Goal: Communication & Community: Share content

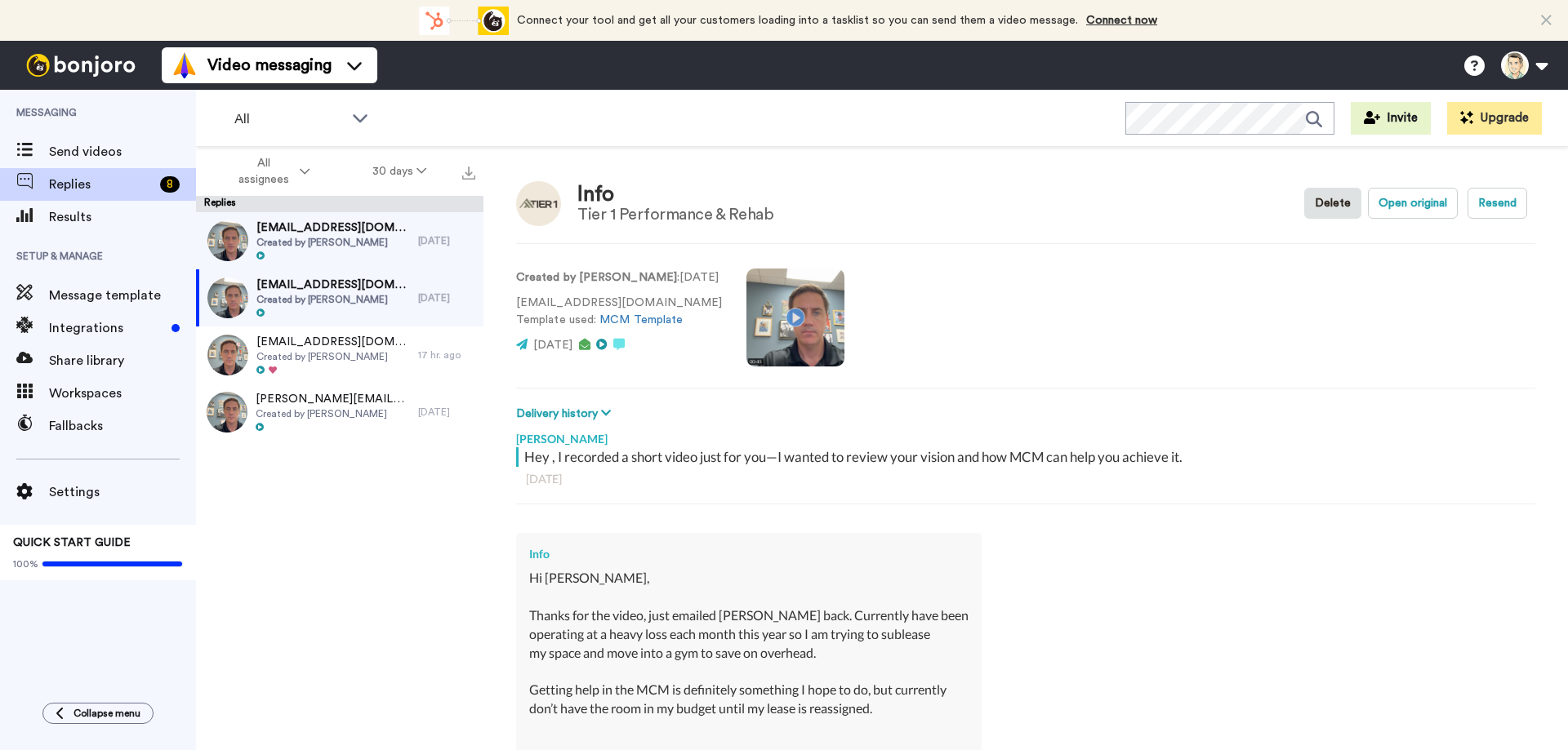
scroll to position [230, 0]
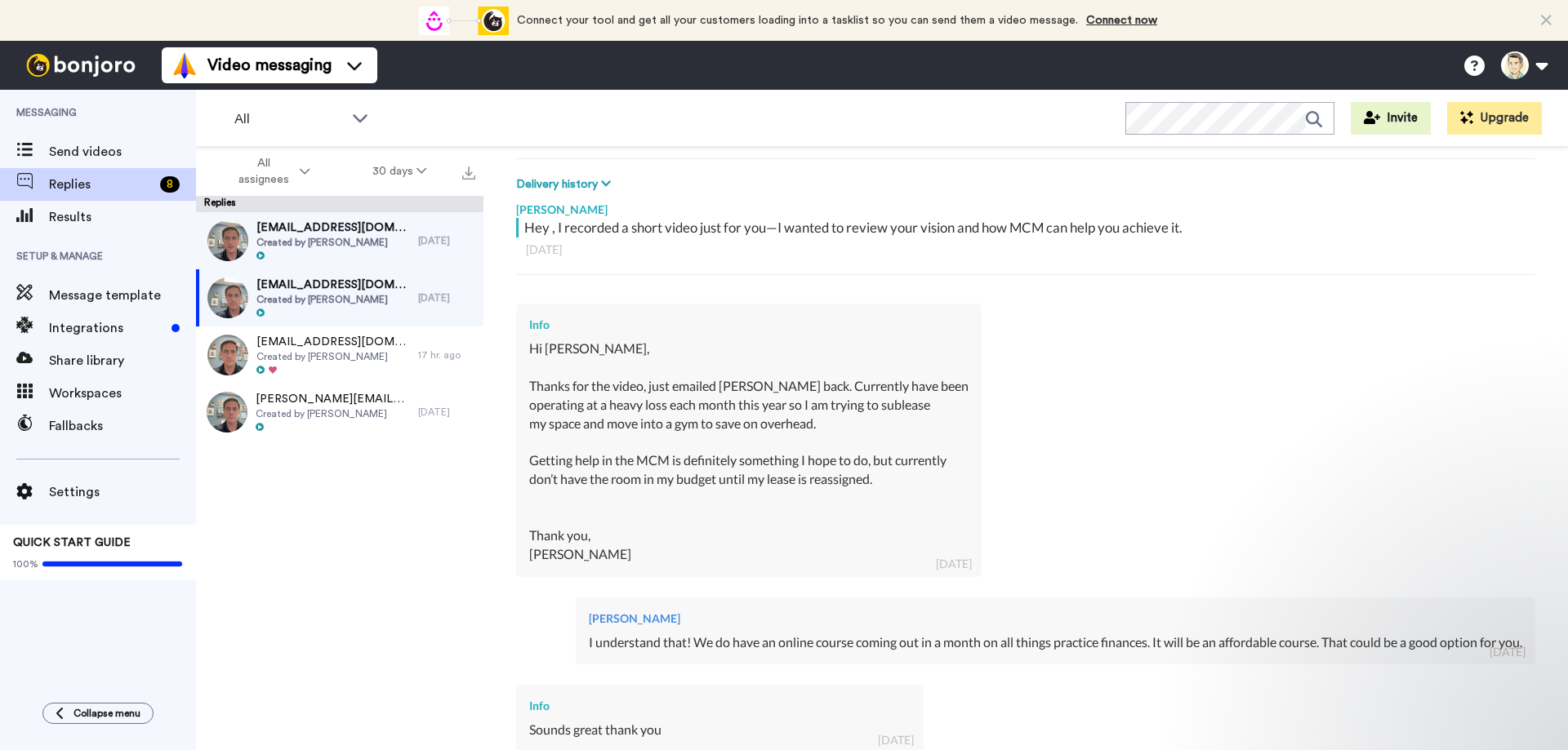
type textarea "x"
click at [76, 152] on span "Send videos" at bounding box center [122, 152] width 147 height 20
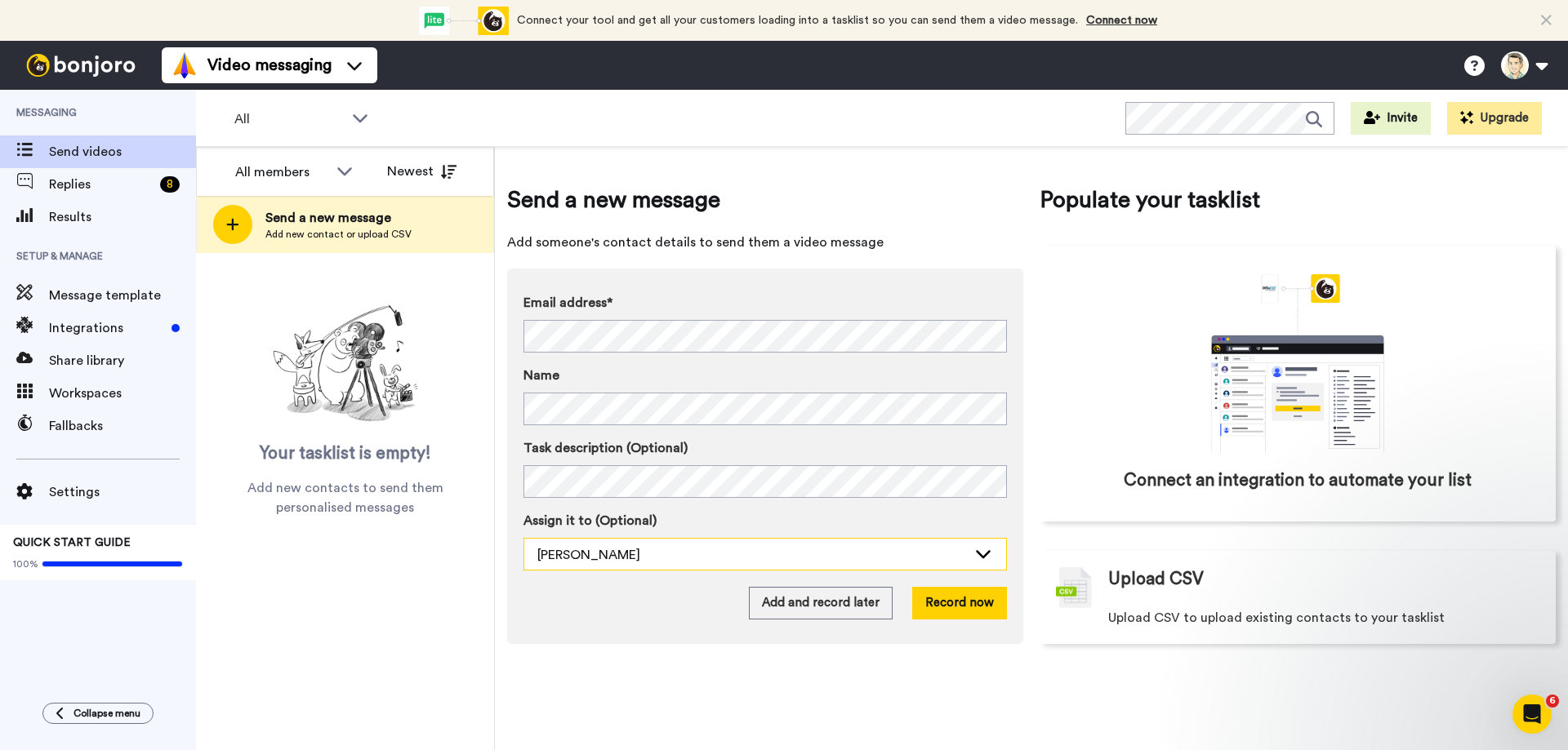
click at [965, 557] on div "[PERSON_NAME]" at bounding box center [752, 555] width 430 height 20
click at [955, 608] on button "Record now" at bounding box center [959, 603] width 95 height 33
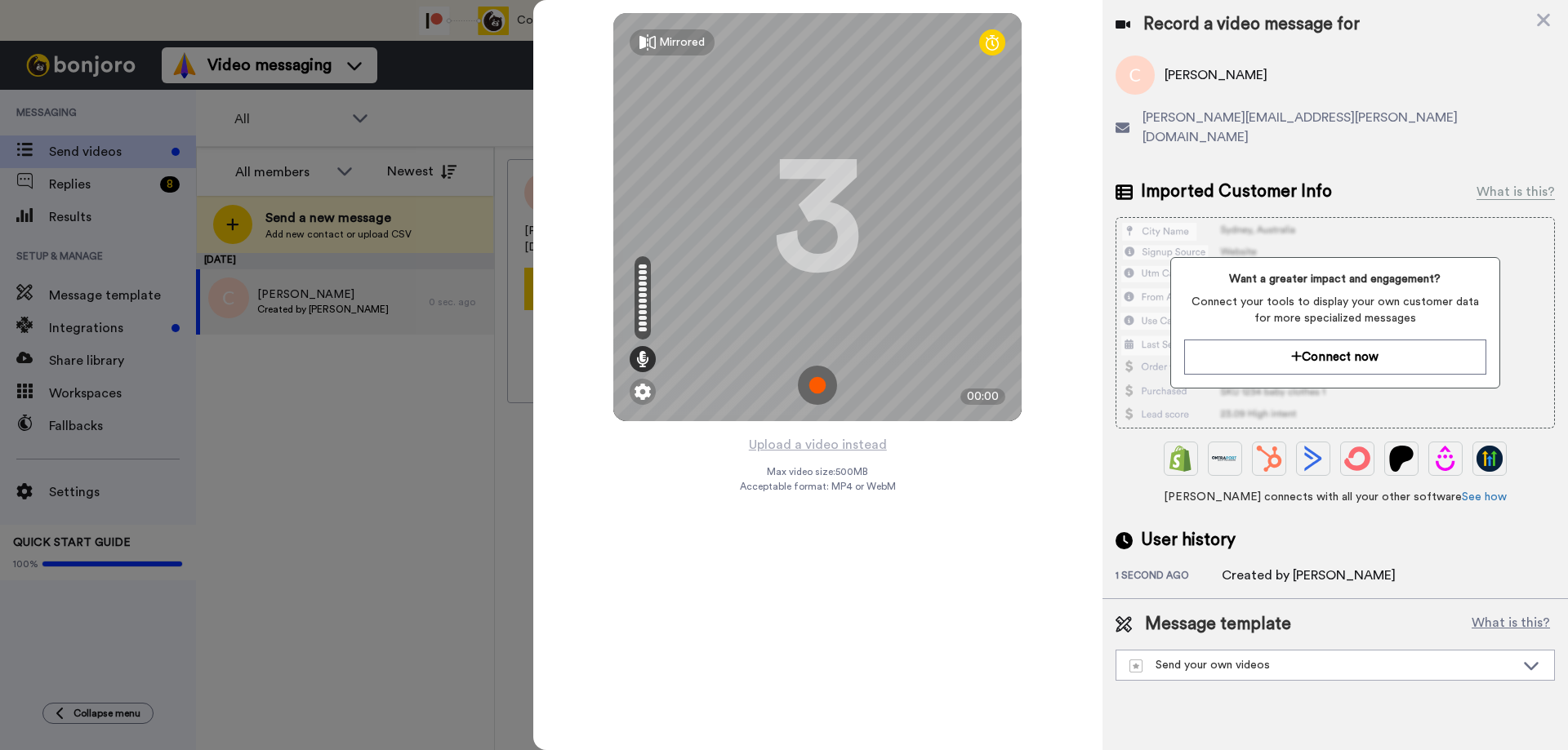
click at [818, 385] on img at bounding box center [817, 384] width 39 height 39
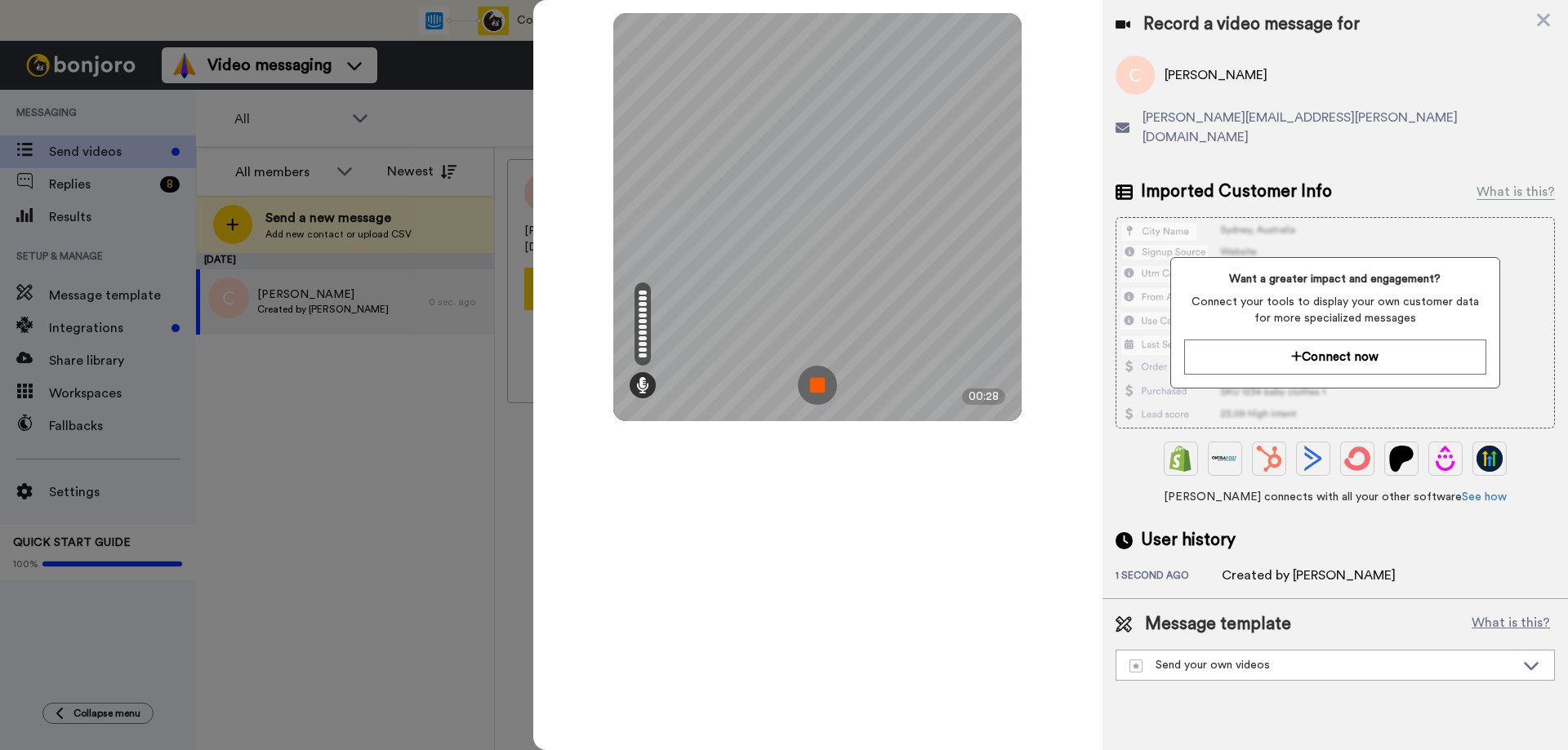
click at [811, 387] on img at bounding box center [817, 384] width 39 height 39
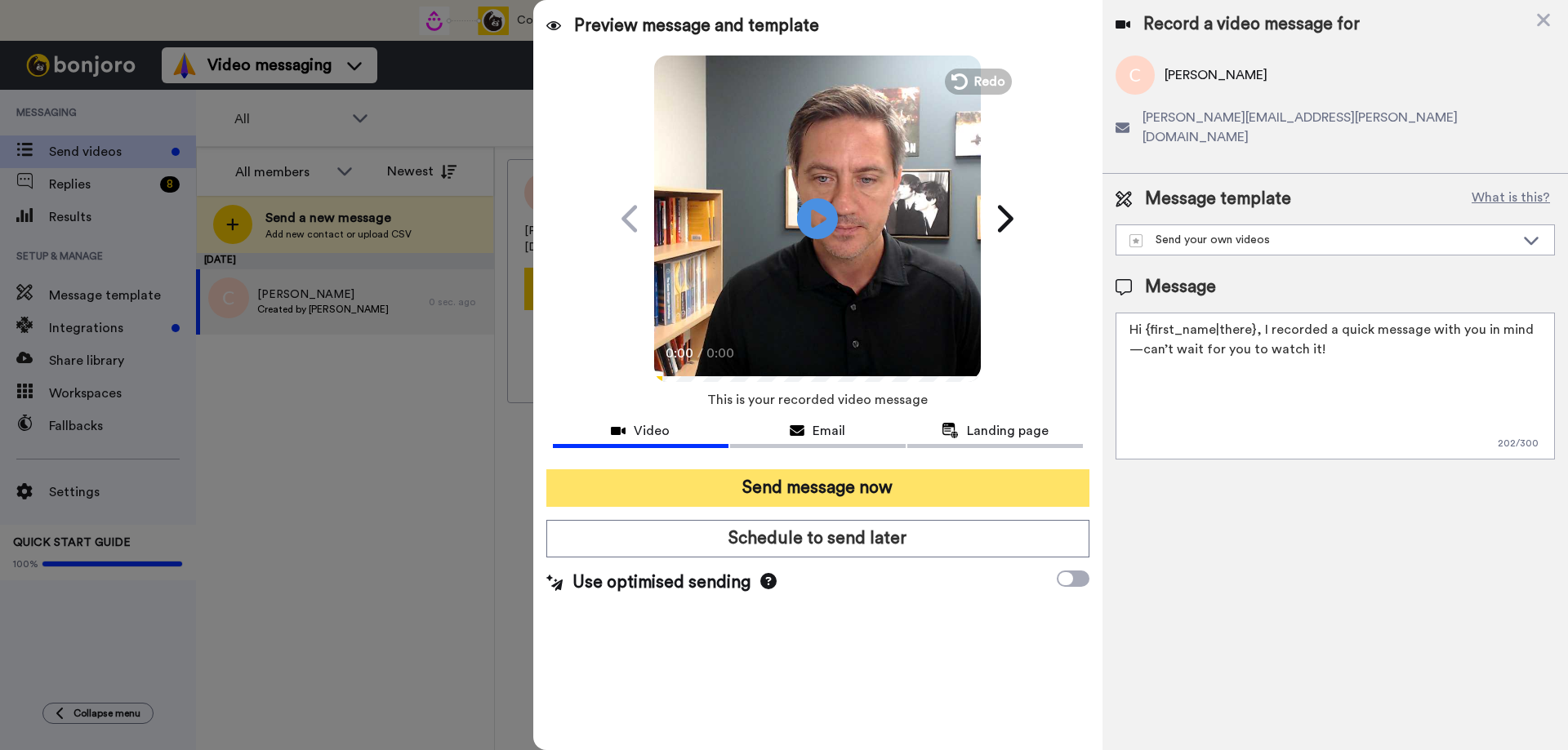
click at [822, 490] on button "Send message now" at bounding box center [818, 489] width 543 height 38
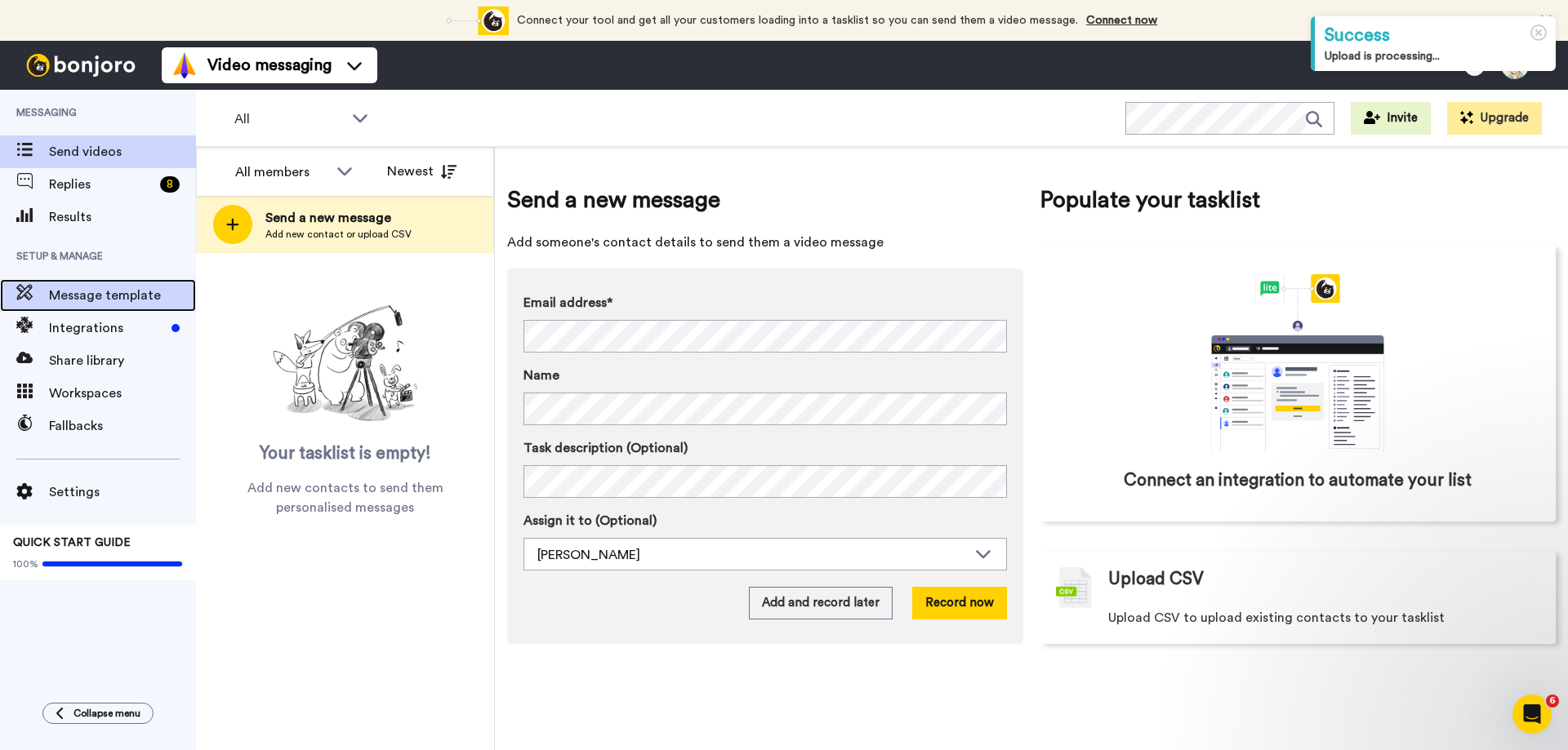
click at [83, 296] on span "Message template" at bounding box center [122, 296] width 147 height 20
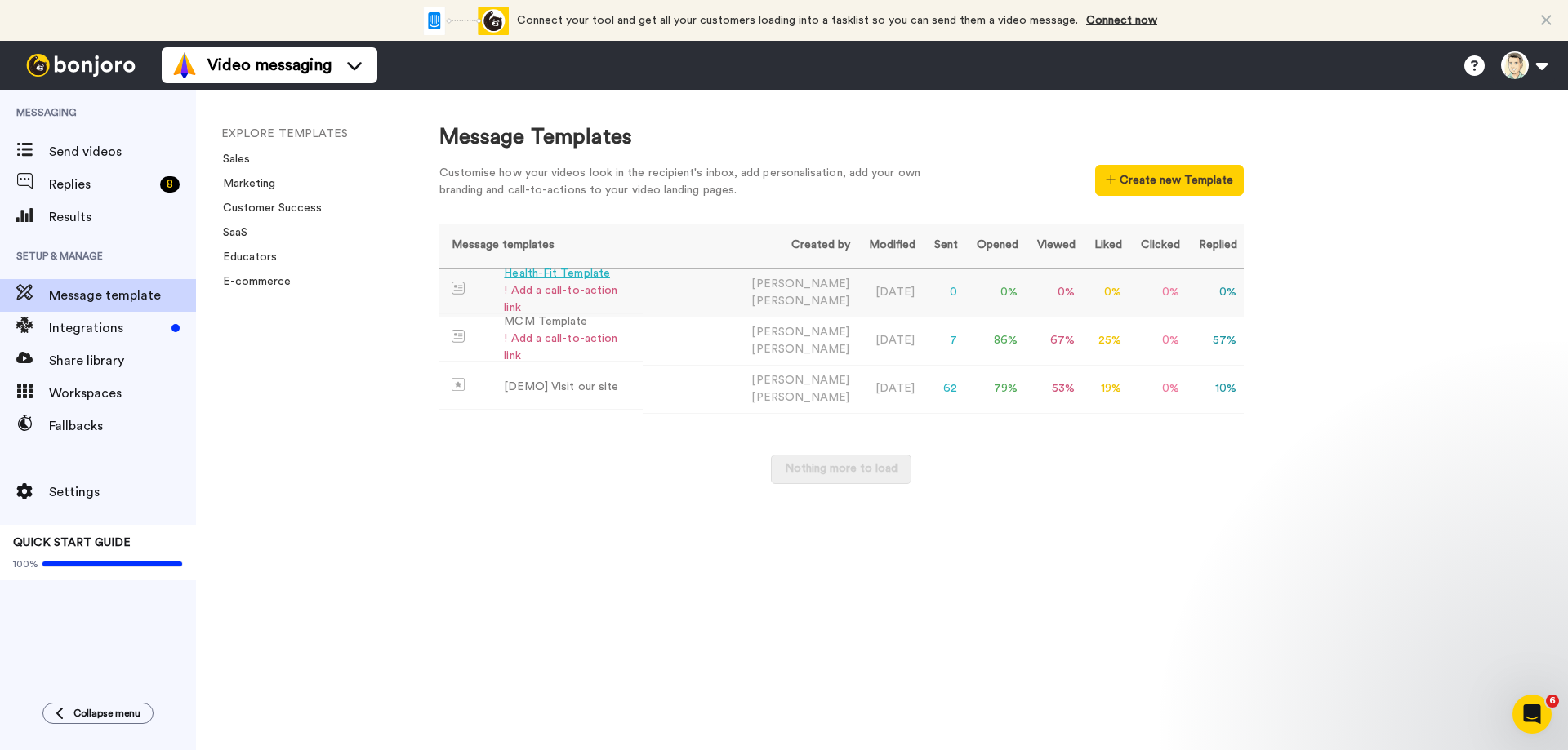
click at [724, 289] on td "Kevin Christie" at bounding box center [749, 292] width 214 height 48
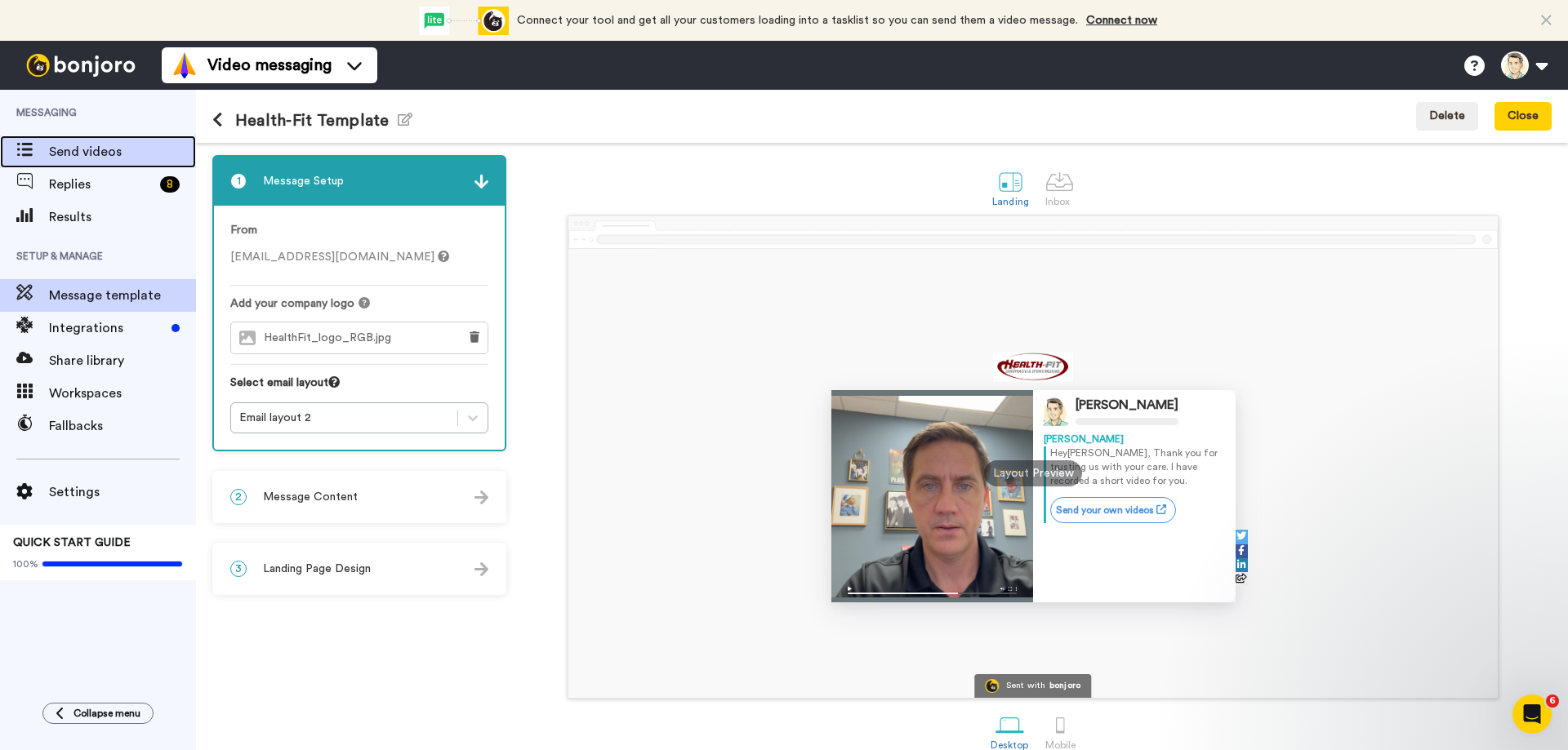
click at [71, 152] on span "Send videos" at bounding box center [122, 152] width 147 height 20
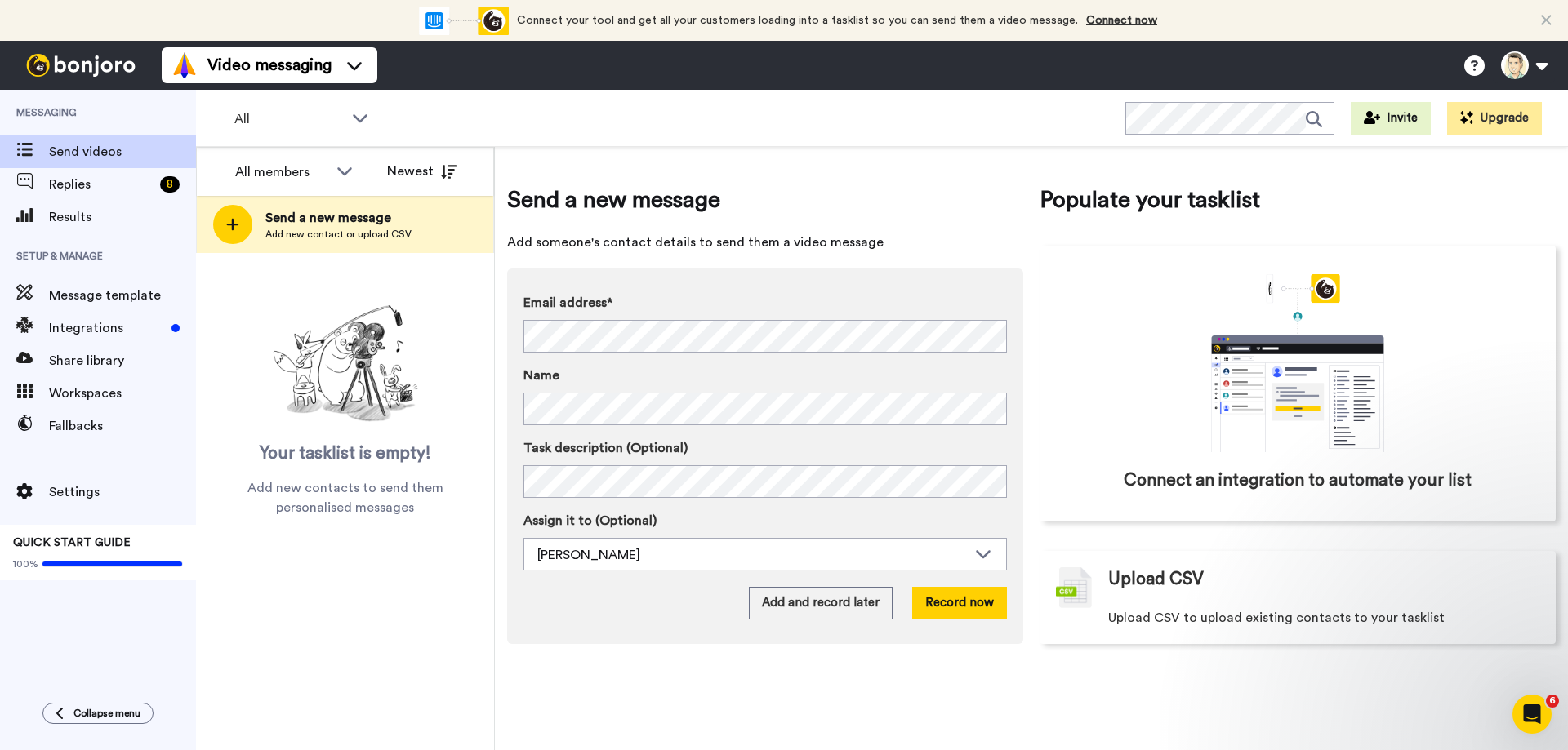
click at [1551, 14] on icon at bounding box center [1546, 21] width 11 height 16
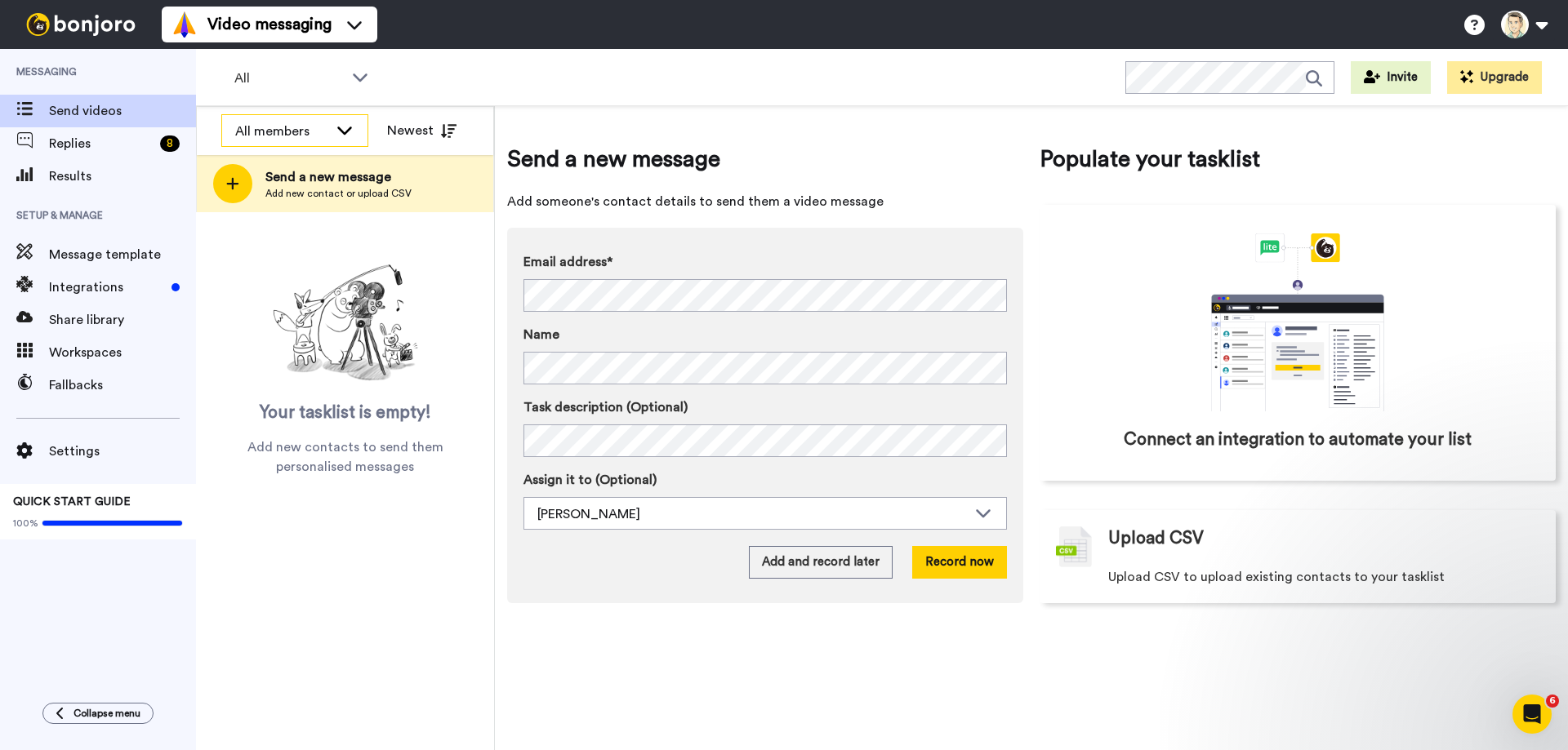
click at [334, 130] on div "All members" at bounding box center [294, 131] width 146 height 33
click at [65, 463] on div "Settings" at bounding box center [98, 451] width 196 height 33
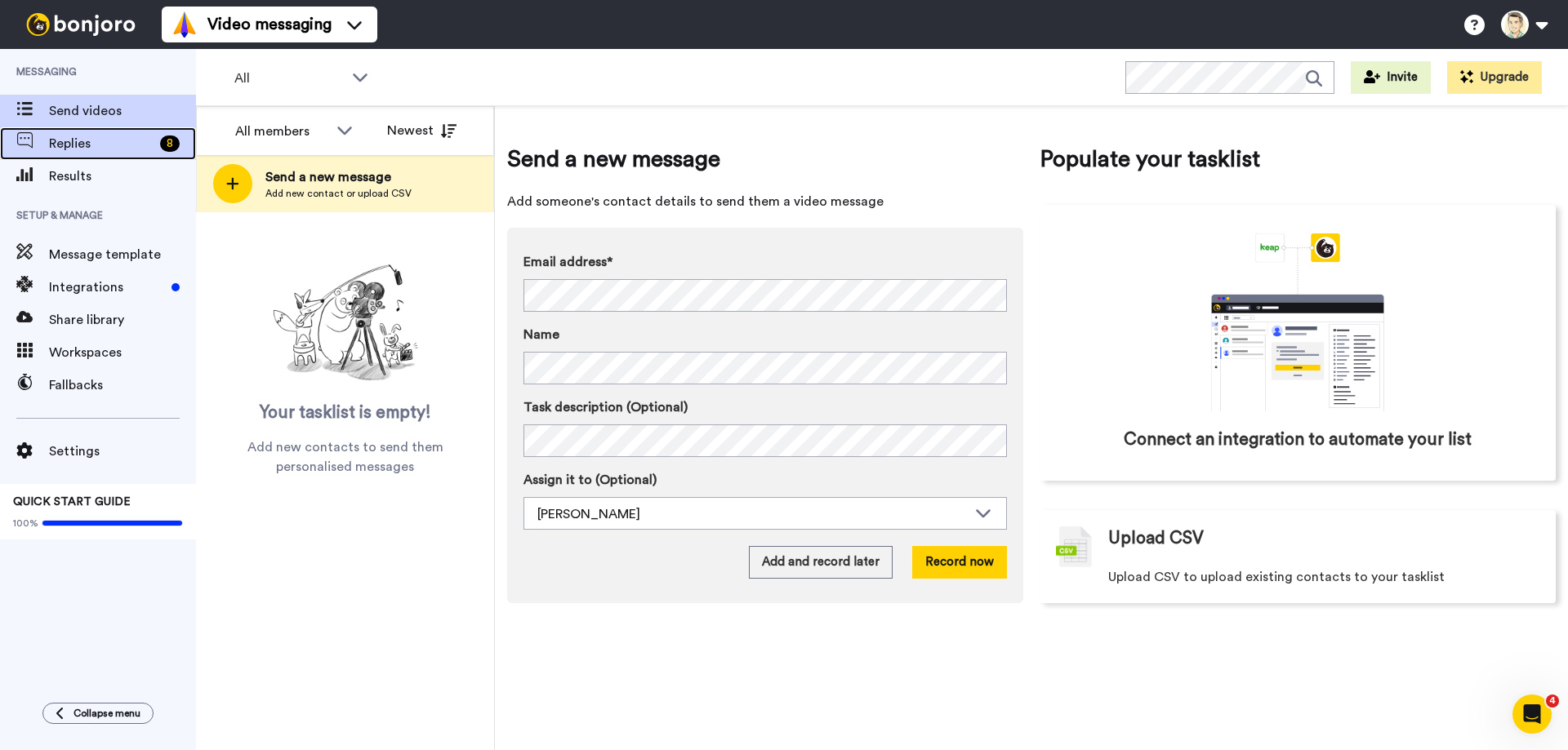
click at [71, 143] on span "Replies" at bounding box center [101, 144] width 105 height 20
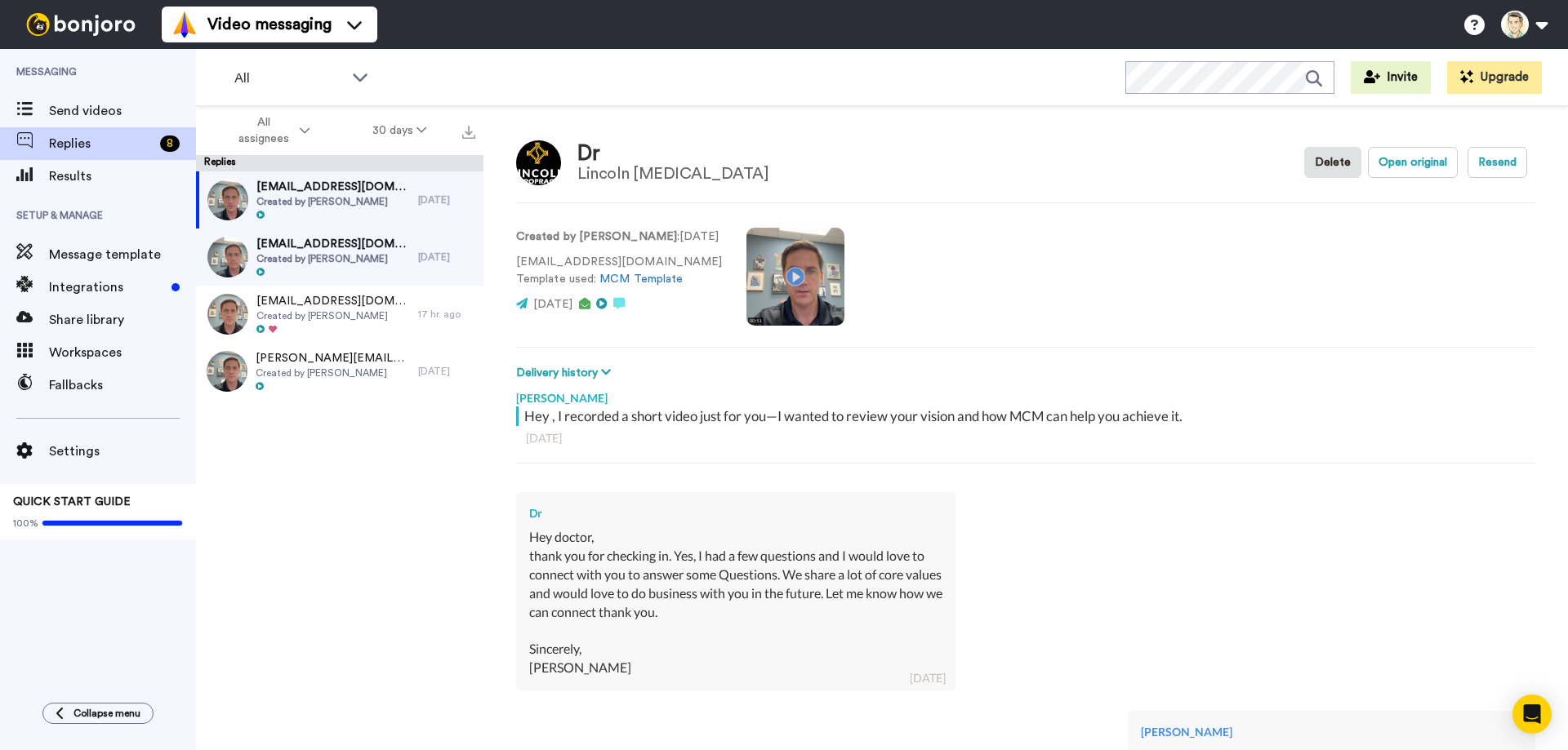
scroll to position [115, 0]
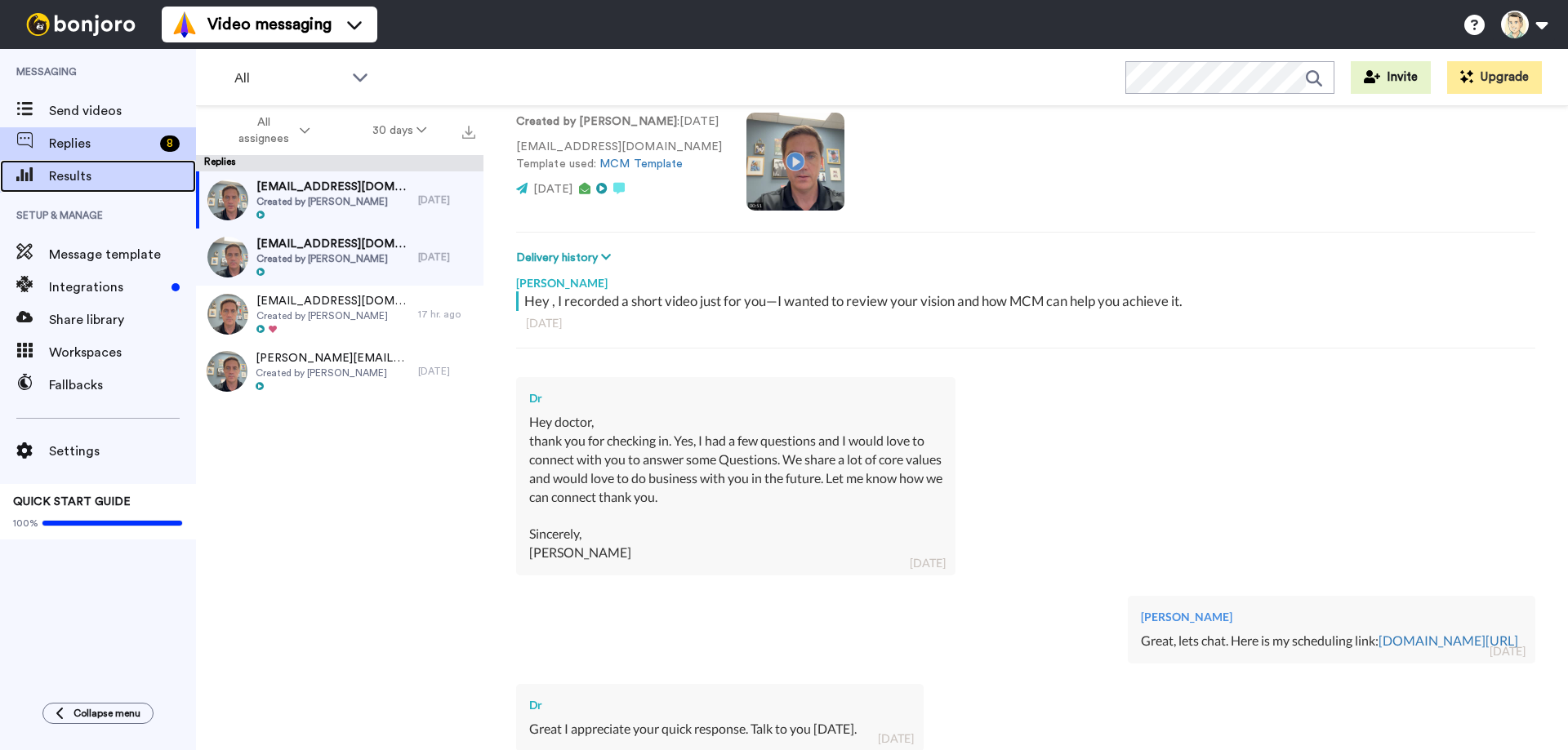
click at [63, 172] on span "Results" at bounding box center [122, 176] width 147 height 20
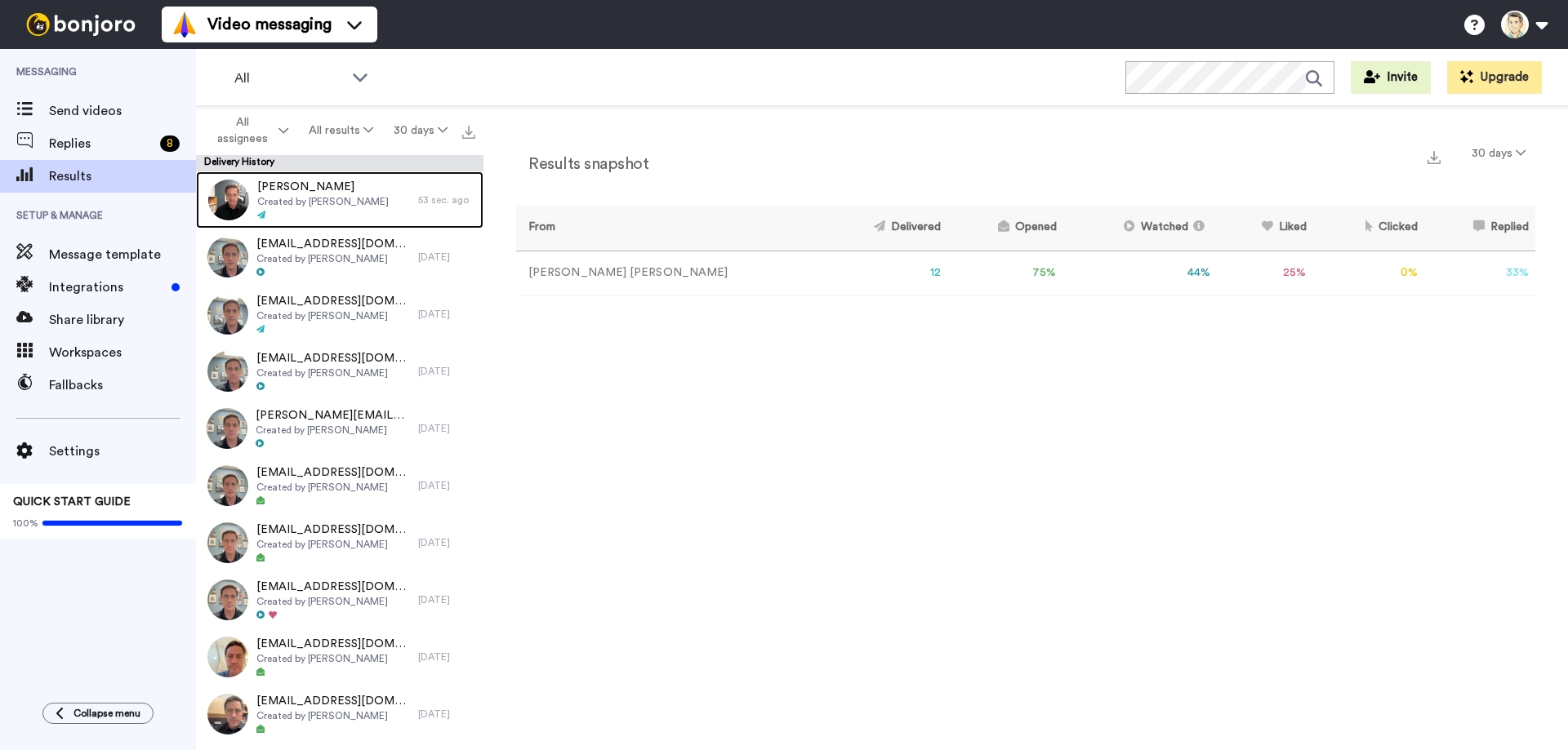
click at [327, 195] on span "Cynthia" at bounding box center [322, 187] width 131 height 16
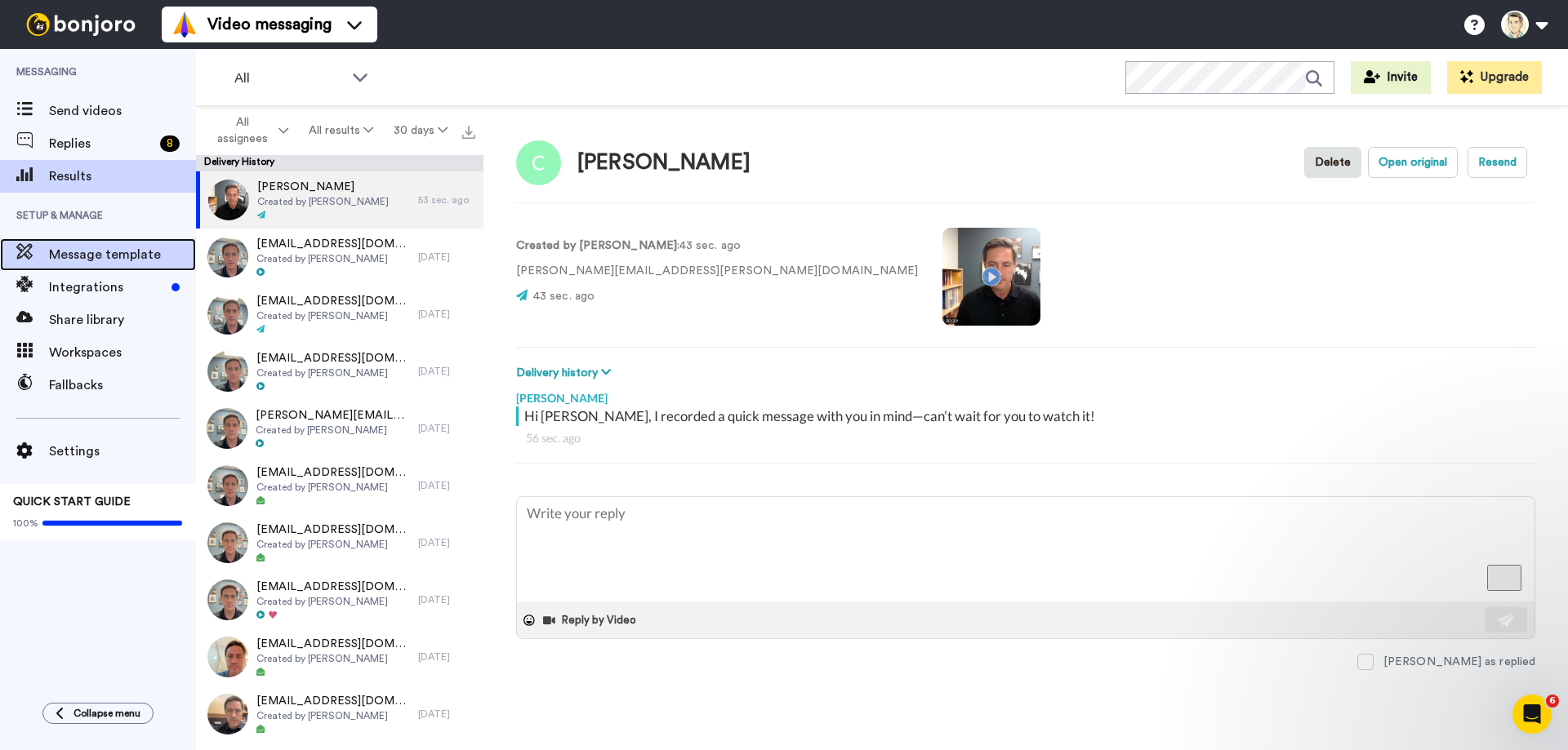
click at [88, 256] on span "Message template" at bounding box center [122, 255] width 147 height 20
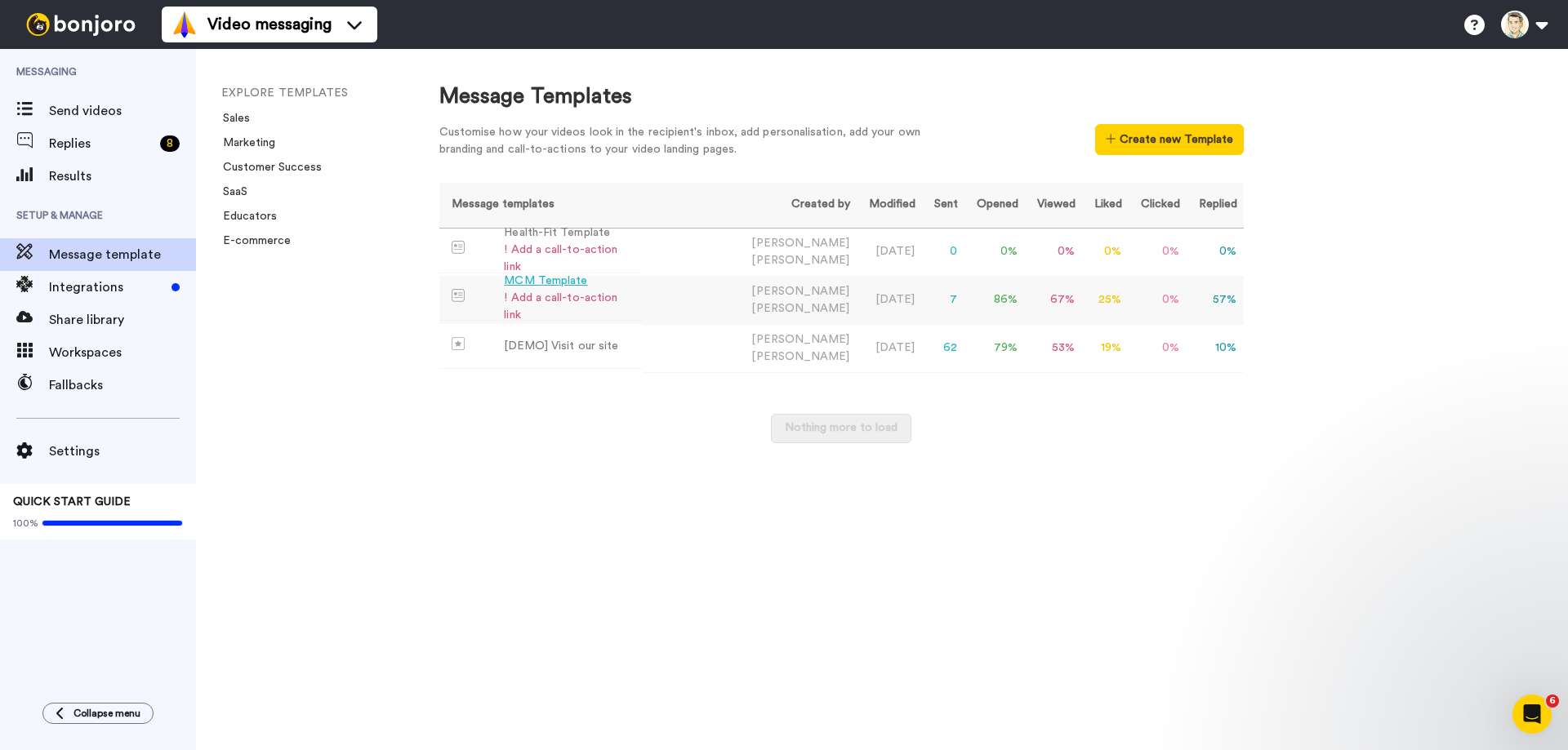
click at [706, 296] on td "[PERSON_NAME]" at bounding box center [749, 299] width 214 height 48
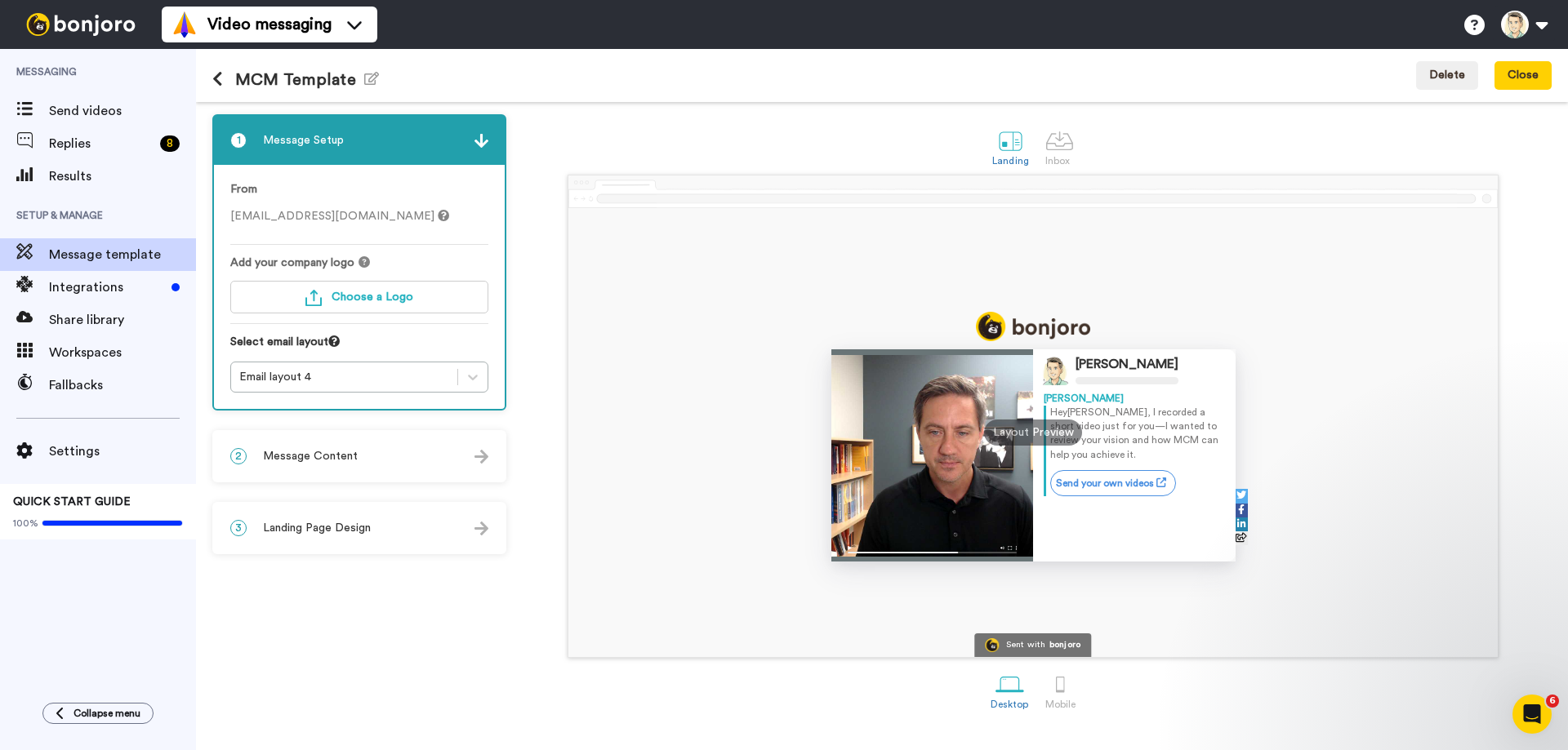
click at [448, 458] on div "2 Message Content" at bounding box center [358, 456] width 290 height 49
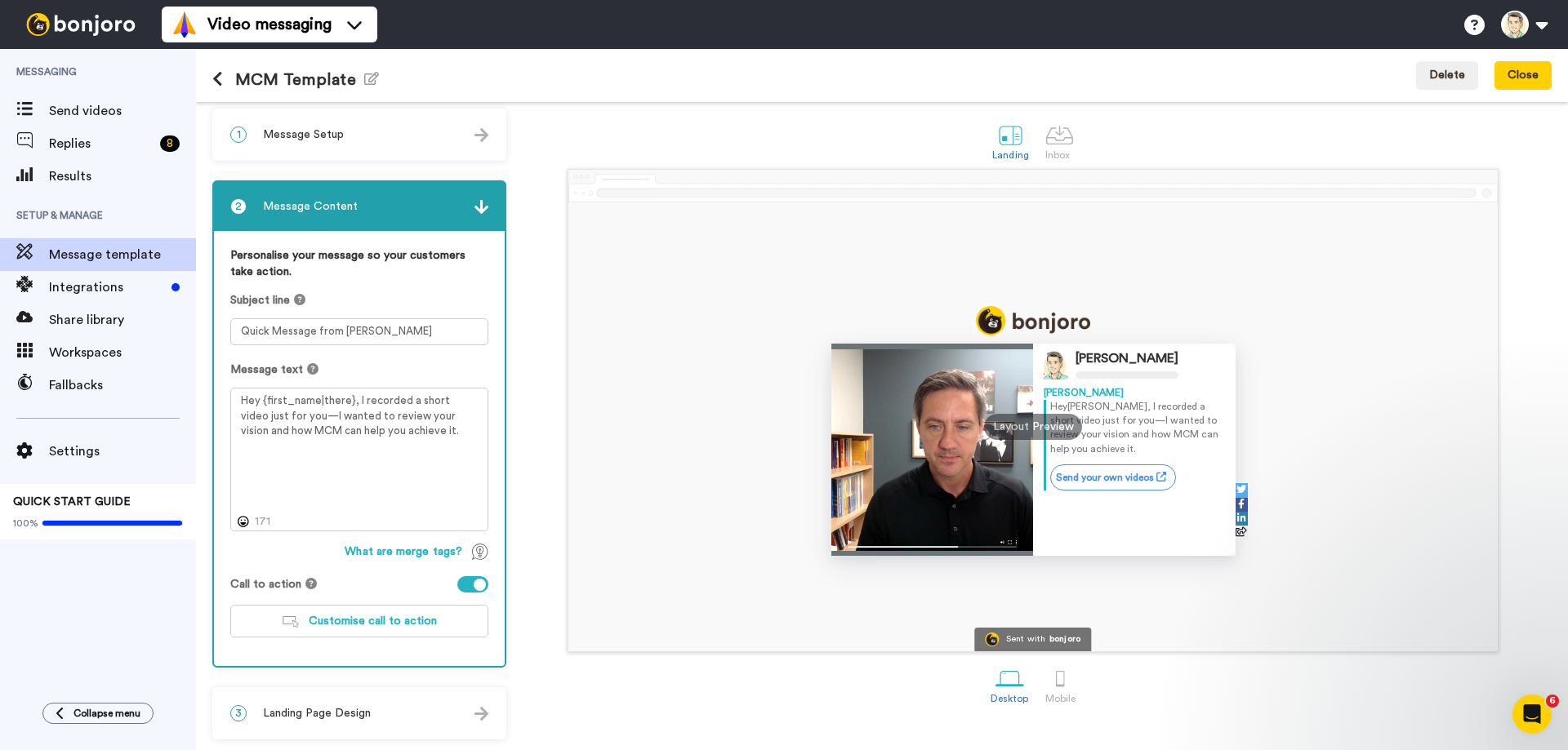
scroll to position [7, 0]
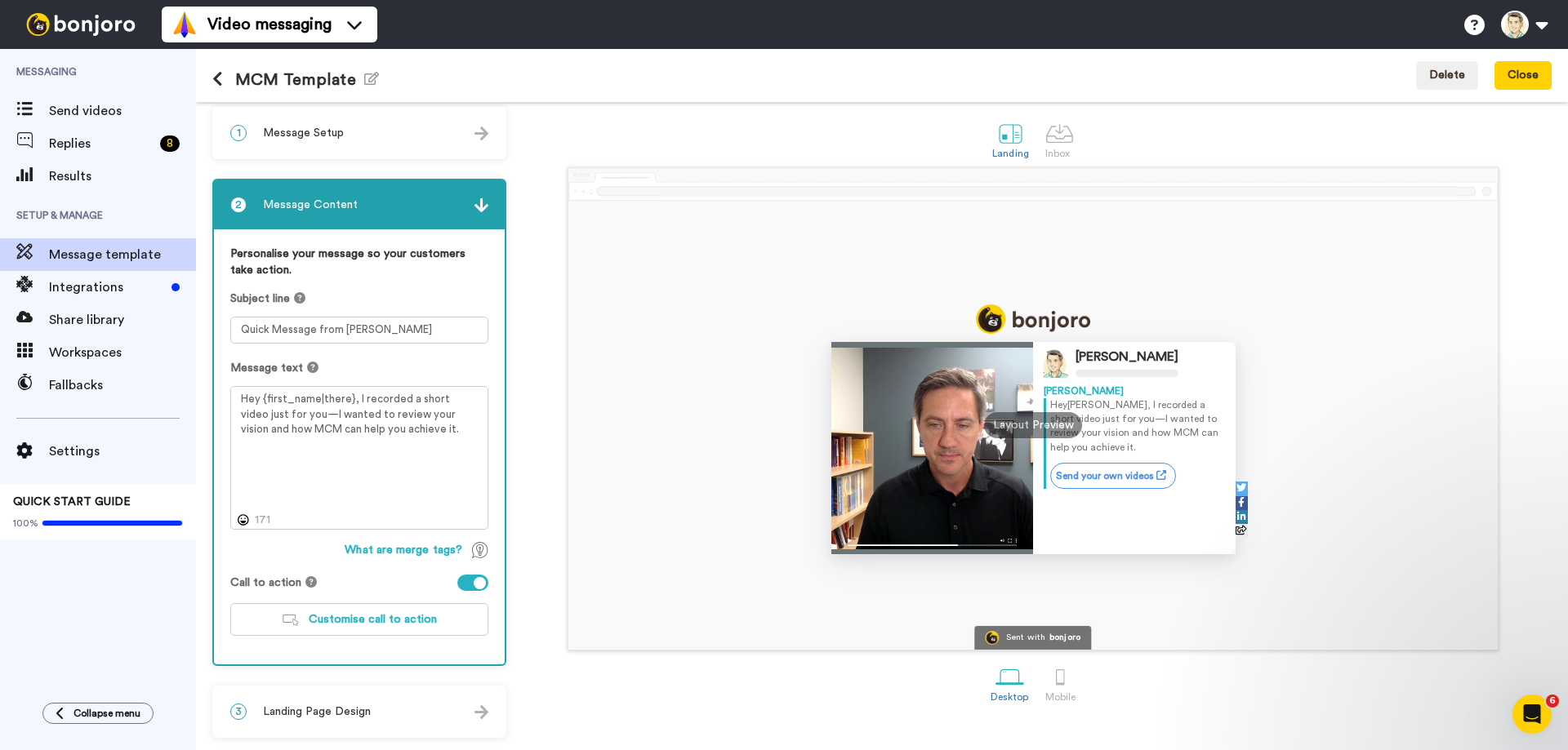
click at [85, 254] on span "Message template" at bounding box center [122, 255] width 147 height 20
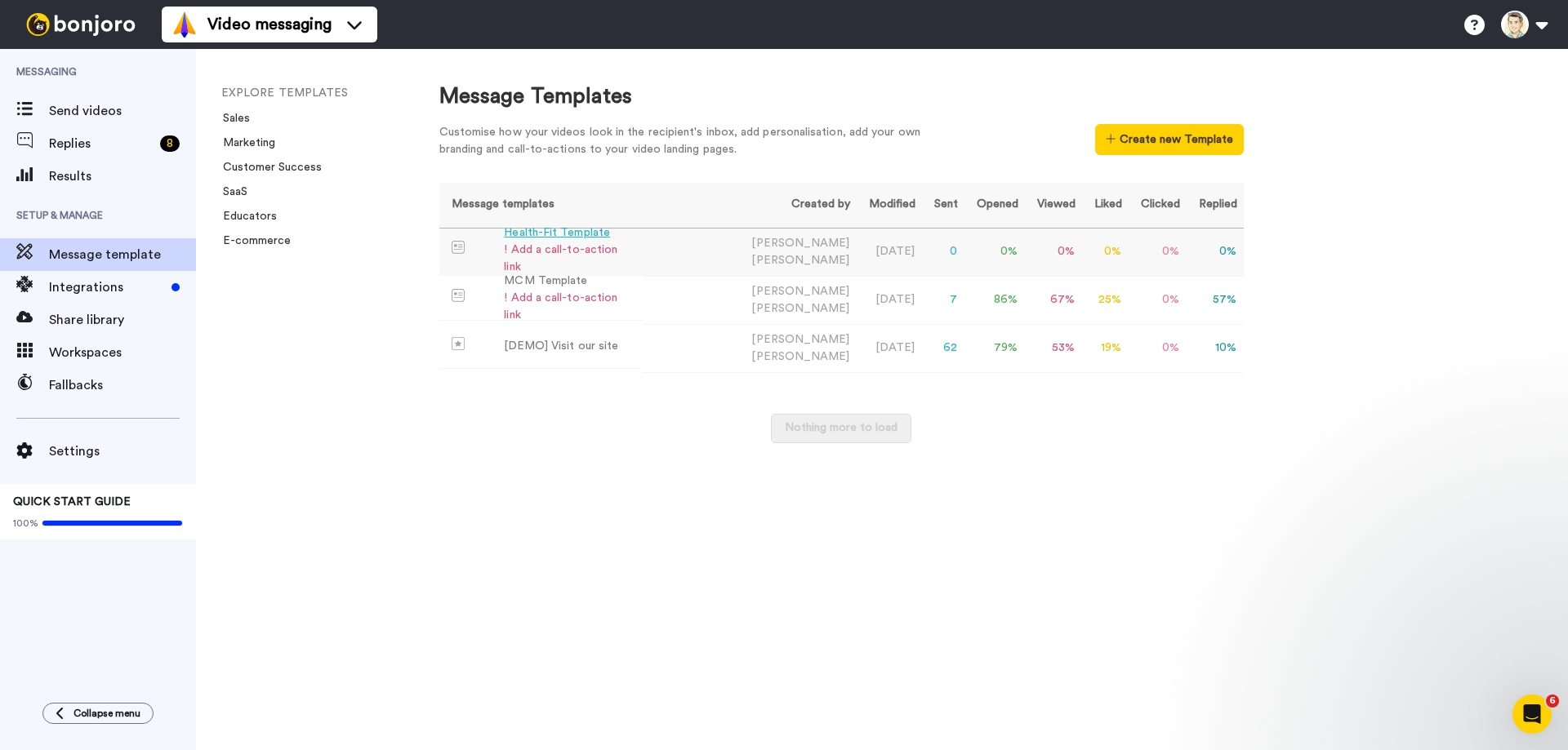
click at [565, 242] on div "Health-Fit Template" at bounding box center [570, 233] width 132 height 17
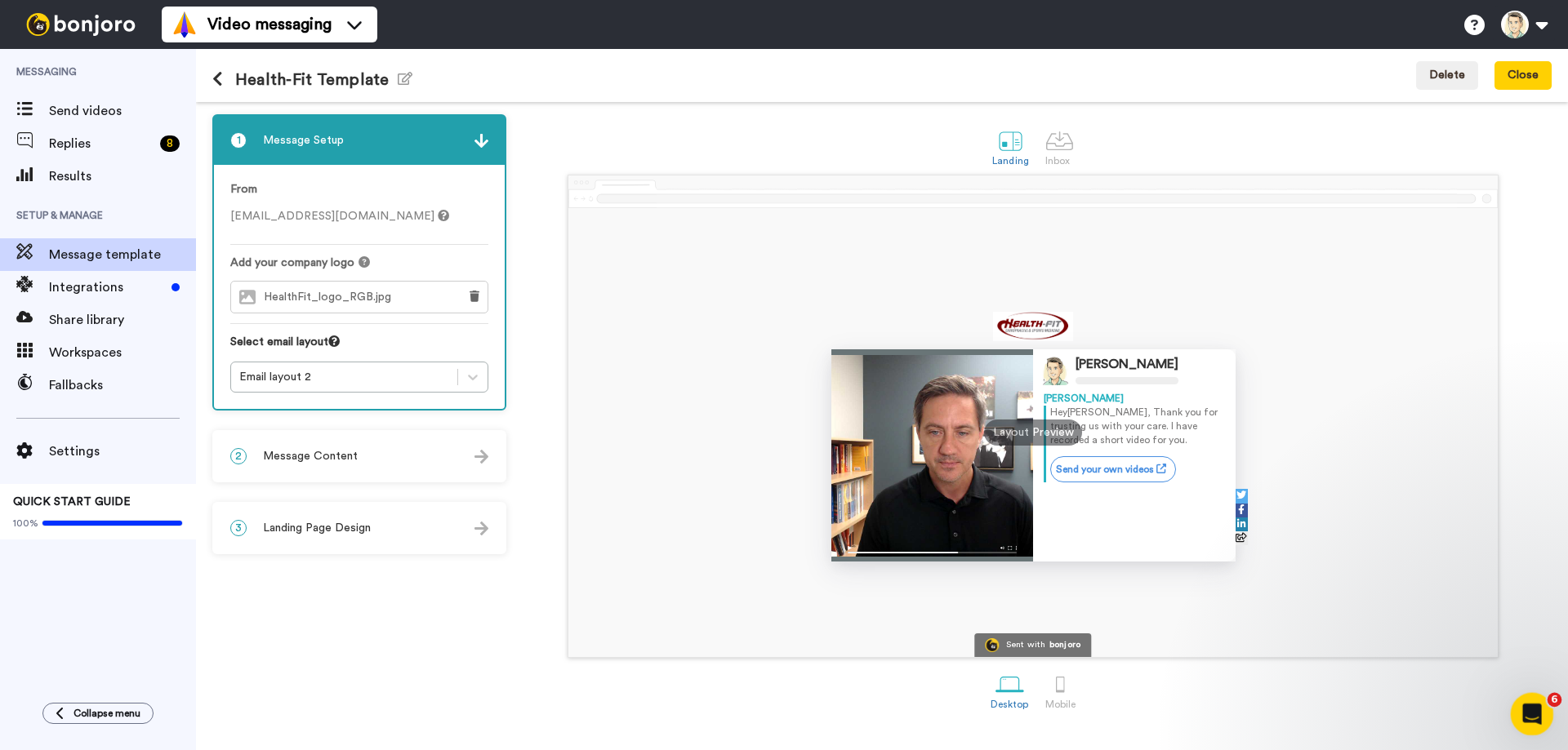
click at [1534, 709] on icon "Open Intercom Messenger" at bounding box center [1530, 713] width 27 height 27
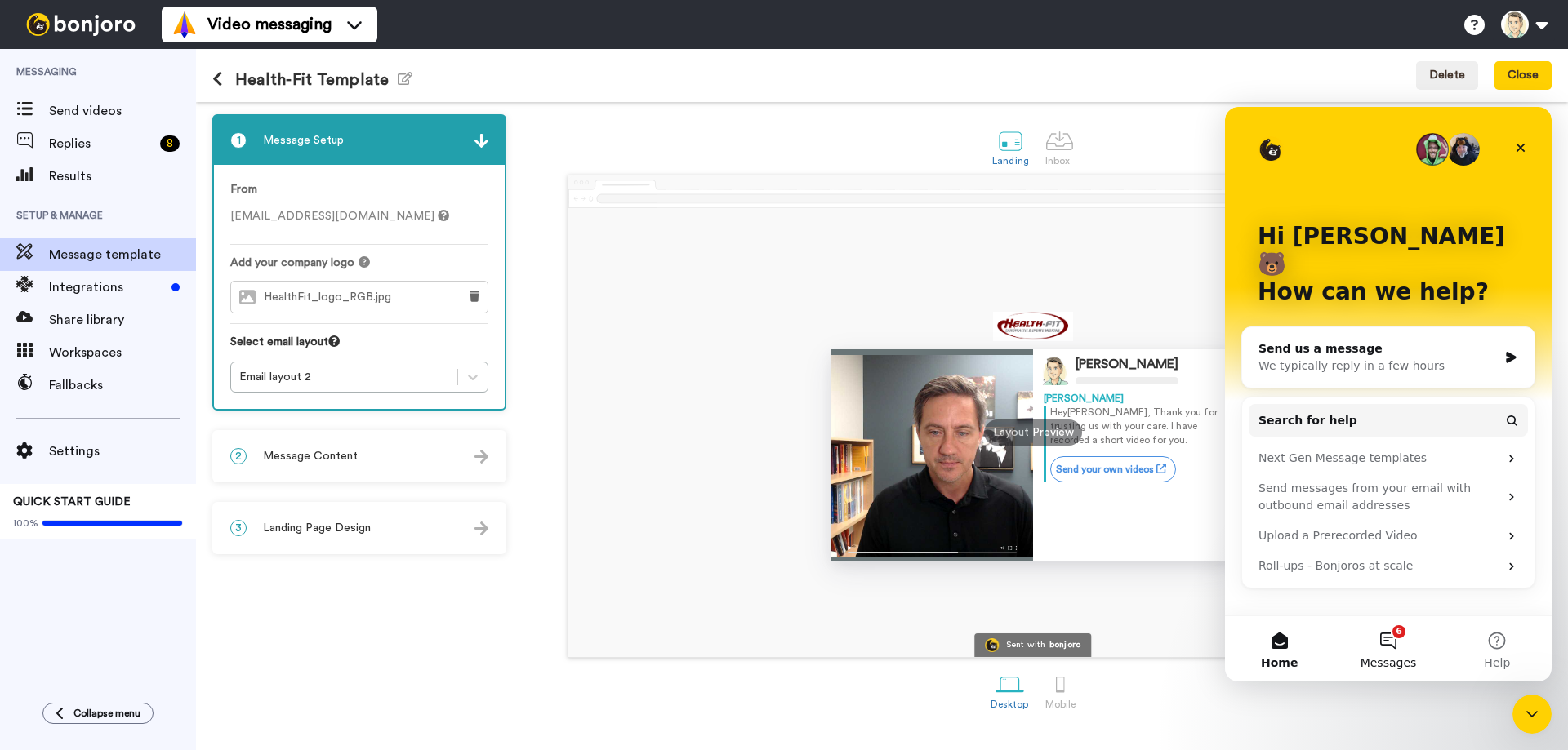
click at [1391, 645] on button "6 Messages" at bounding box center [1388, 649] width 109 height 65
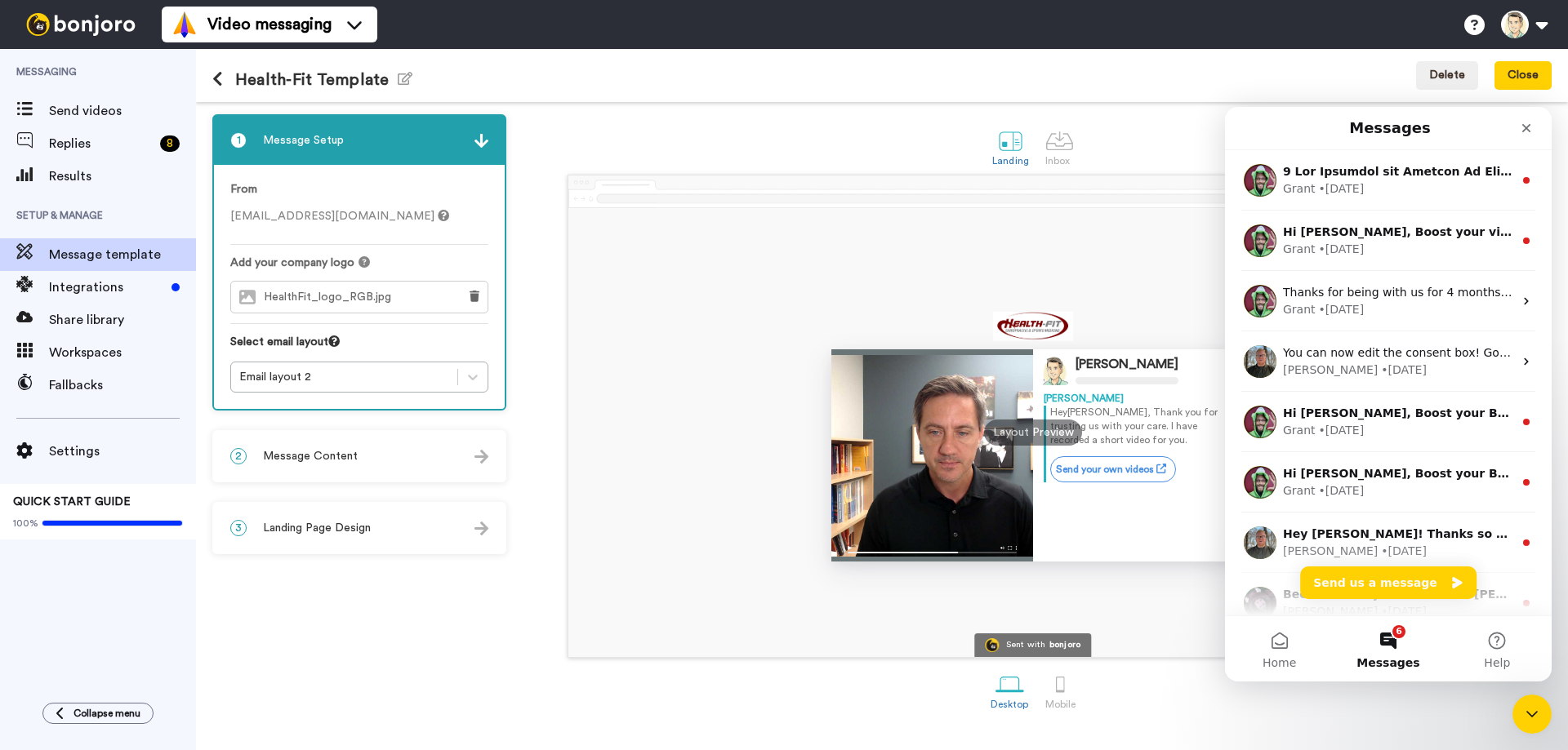
click at [1186, 131] on div "Landing Inbox" at bounding box center [1033, 147] width 1037 height 56
click at [1525, 130] on icon "Close" at bounding box center [1526, 128] width 9 height 9
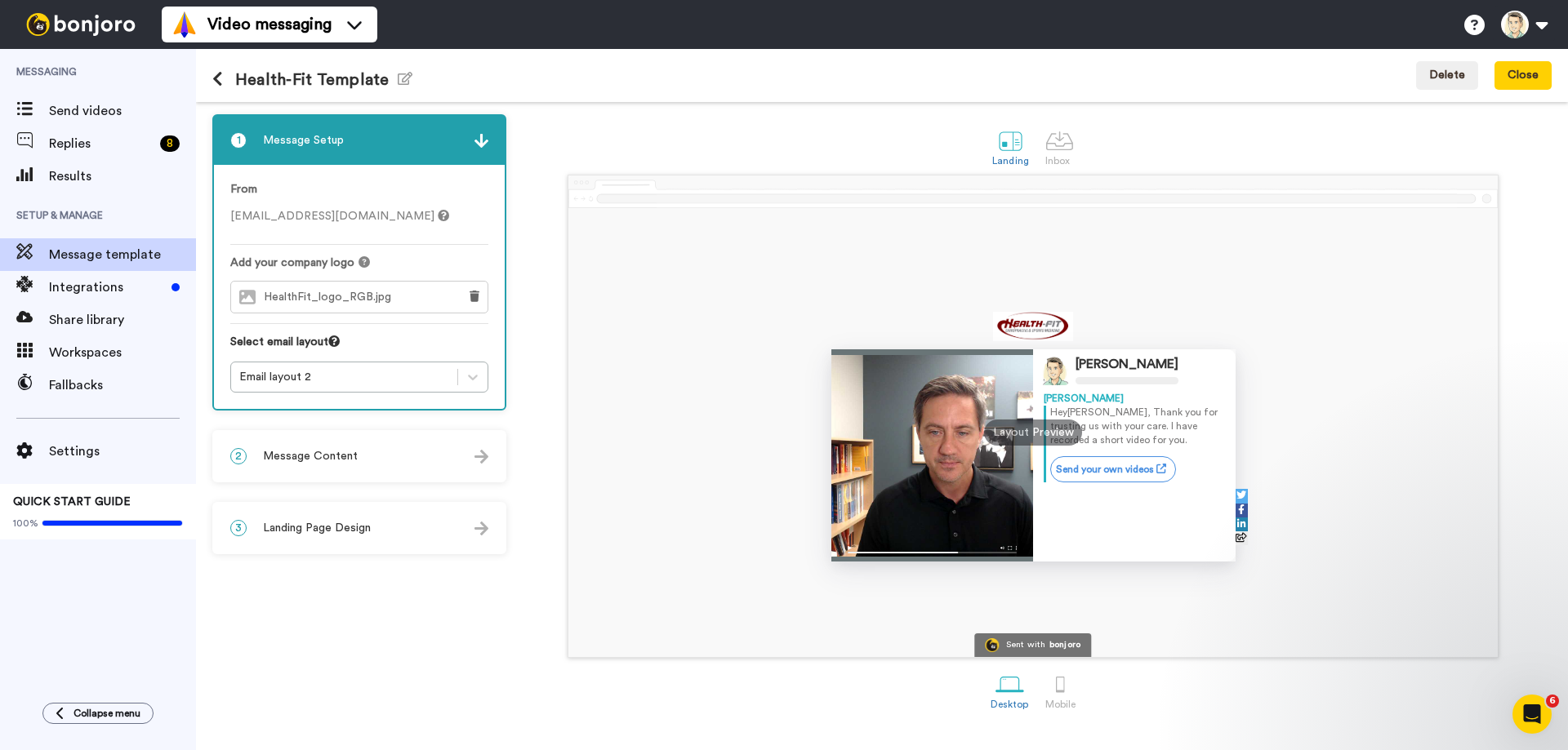
click at [218, 81] on icon at bounding box center [218, 80] width 11 height 16
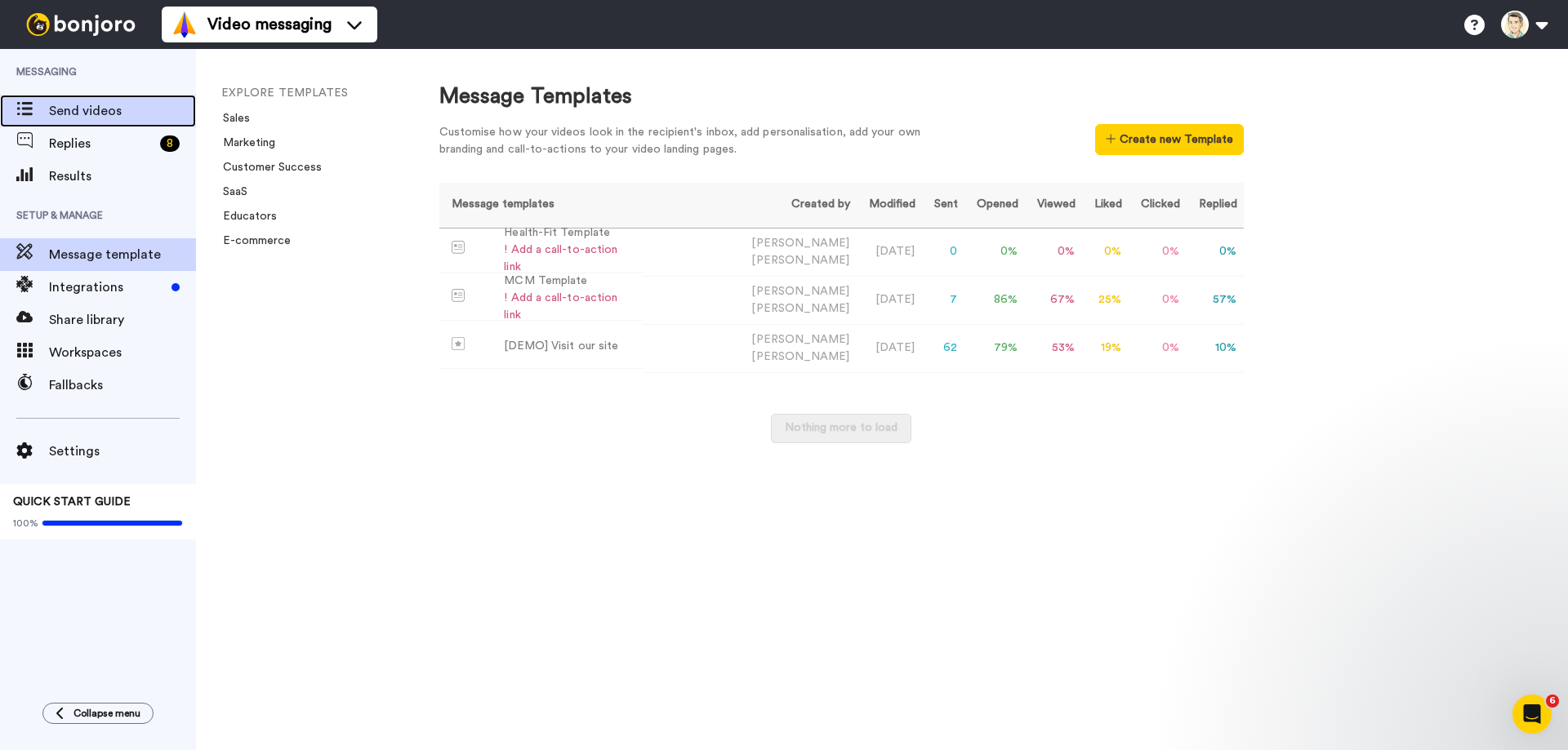
click at [71, 109] on span "Send videos" at bounding box center [122, 111] width 147 height 20
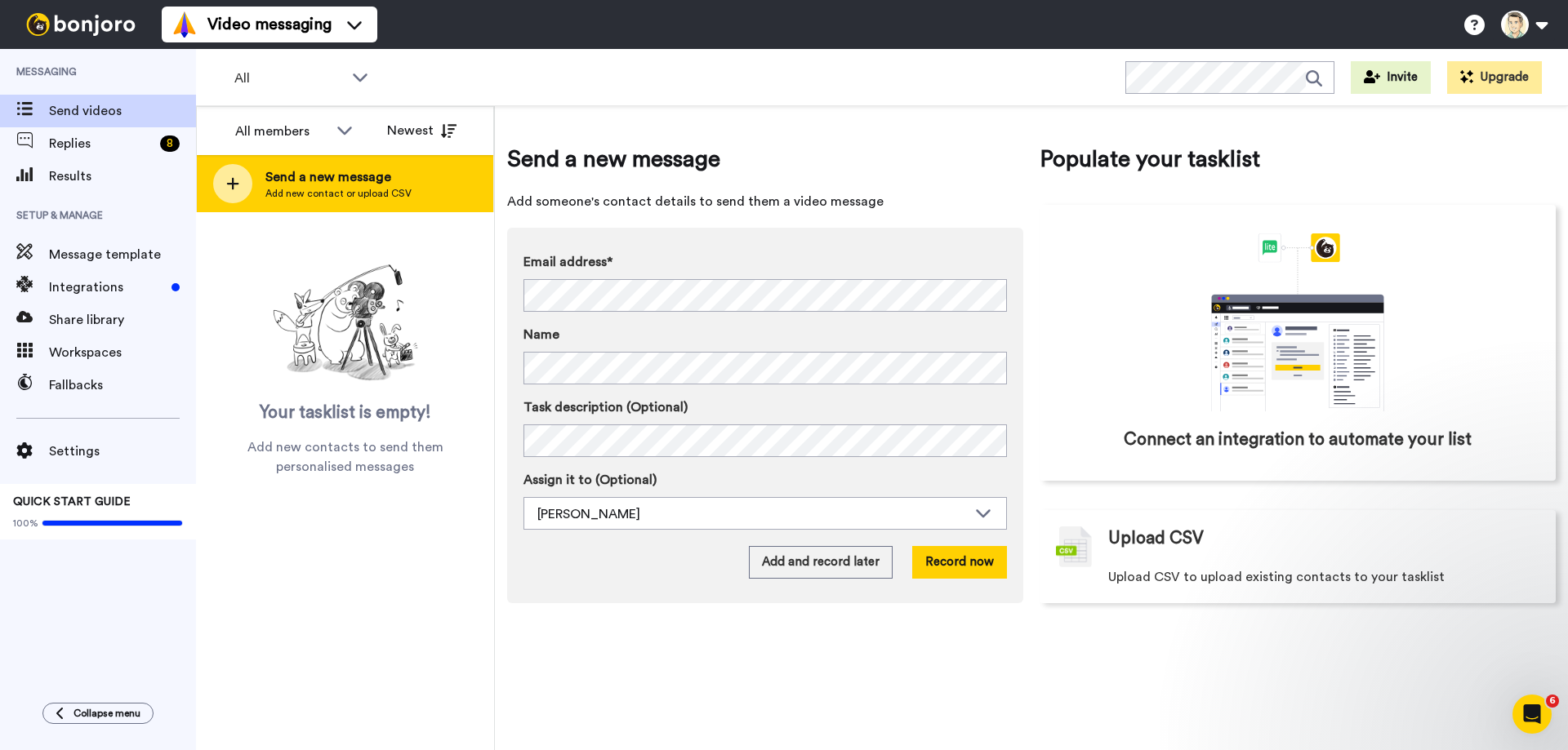
click at [238, 180] on icon at bounding box center [233, 184] width 13 height 14
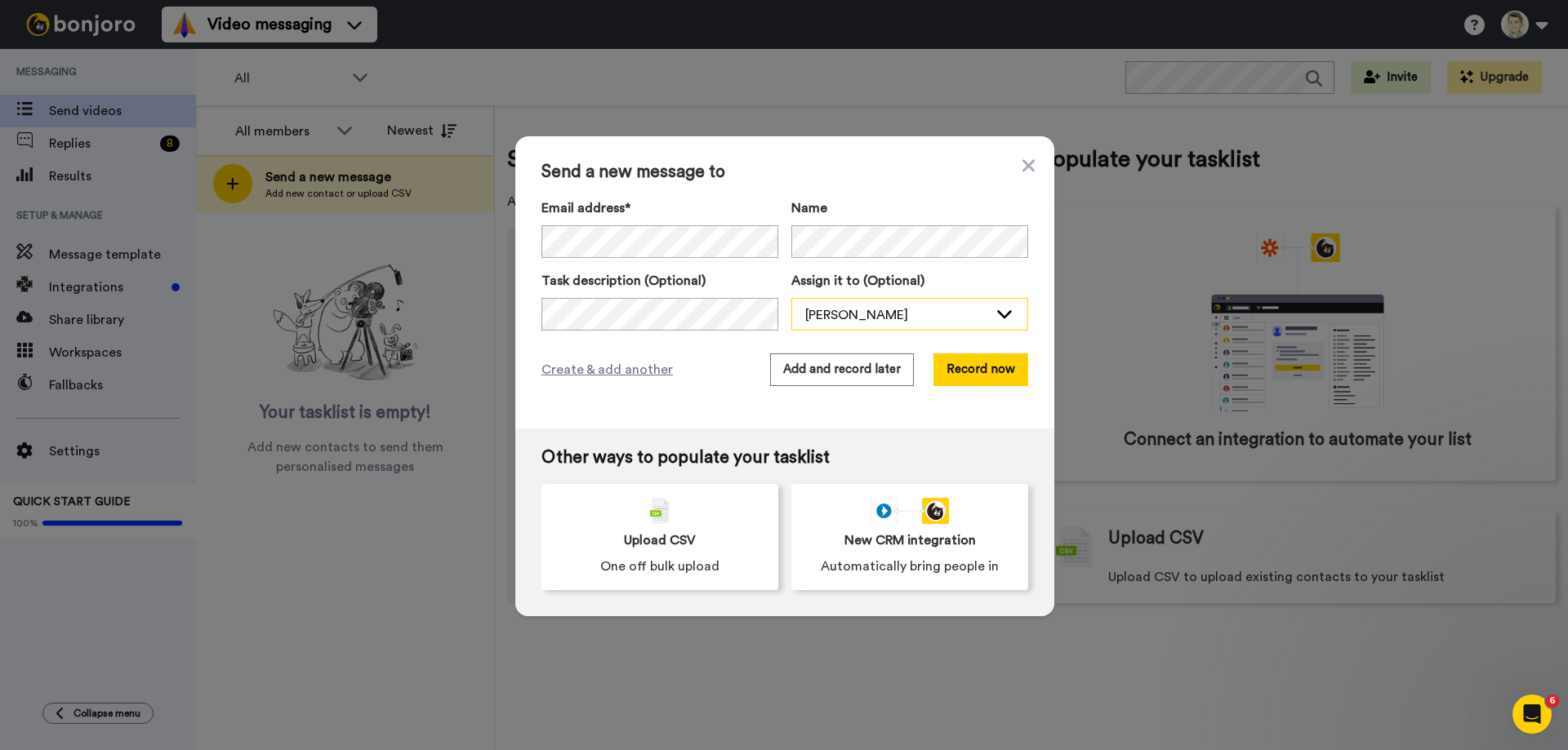
click at [876, 313] on div "[PERSON_NAME]" at bounding box center [897, 316] width 183 height 20
click at [897, 311] on div "[PERSON_NAME]" at bounding box center [897, 316] width 183 height 20
click at [1024, 172] on icon at bounding box center [1029, 166] width 13 height 13
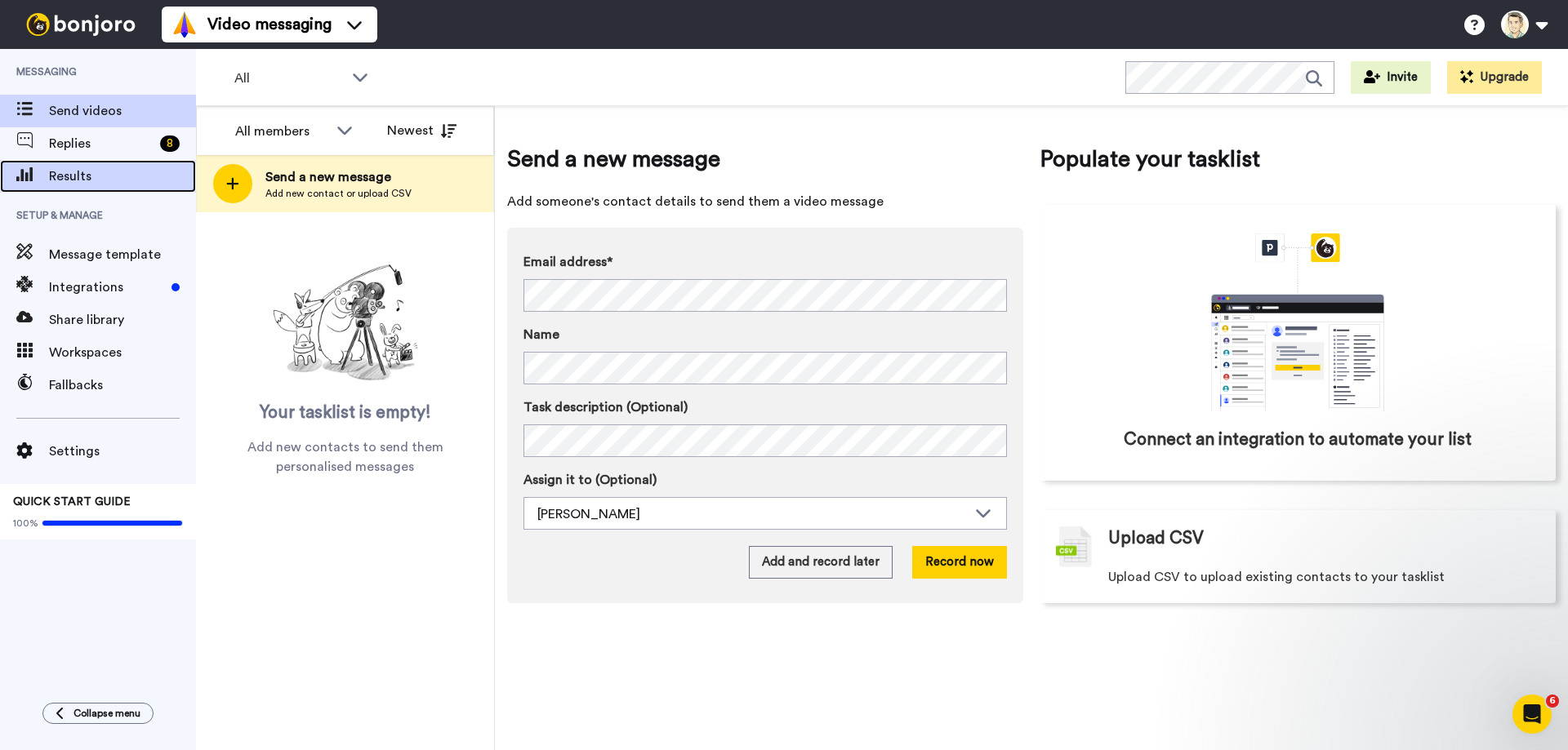
click at [71, 178] on span "Results" at bounding box center [122, 176] width 147 height 20
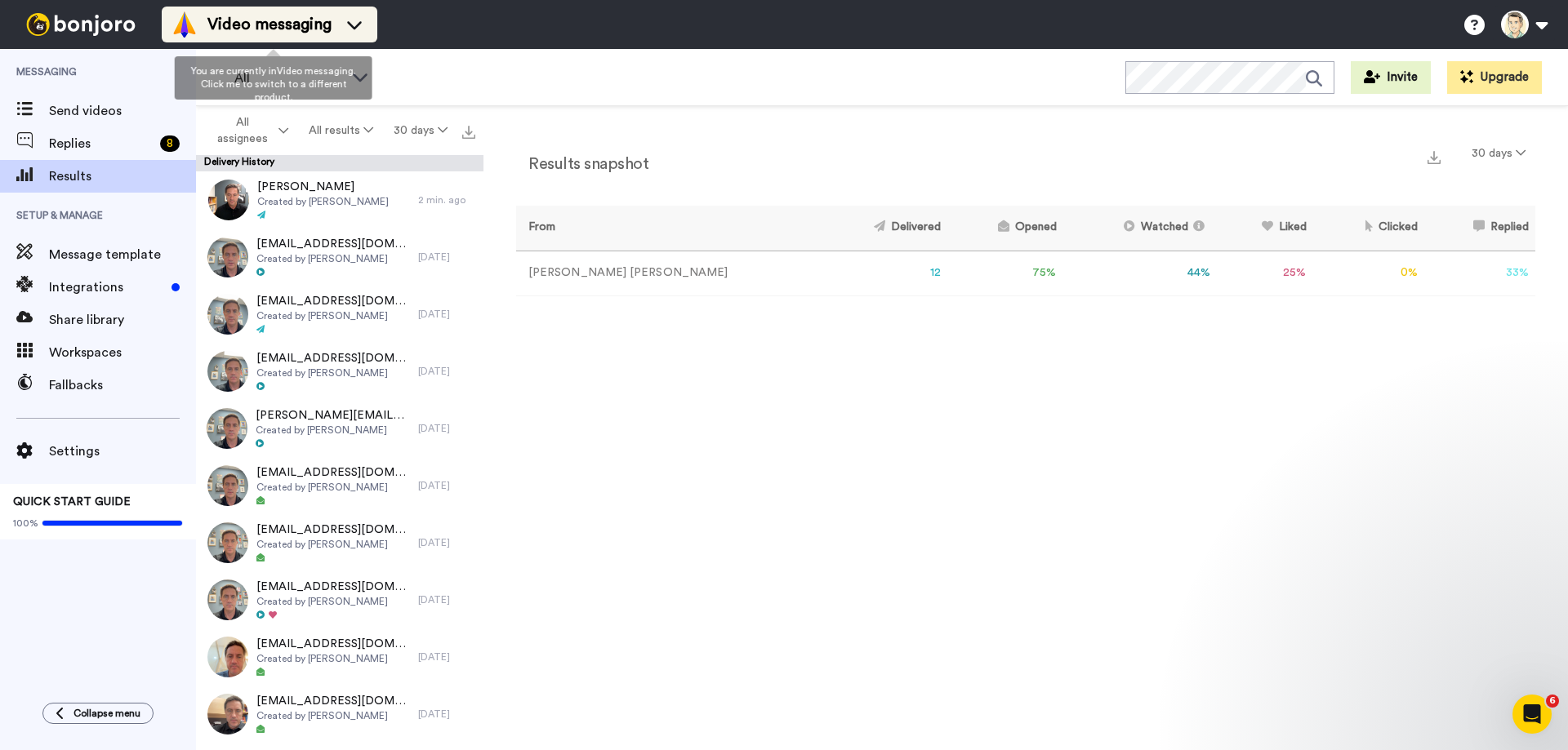
click at [327, 30] on span "Video messaging" at bounding box center [269, 24] width 124 height 23
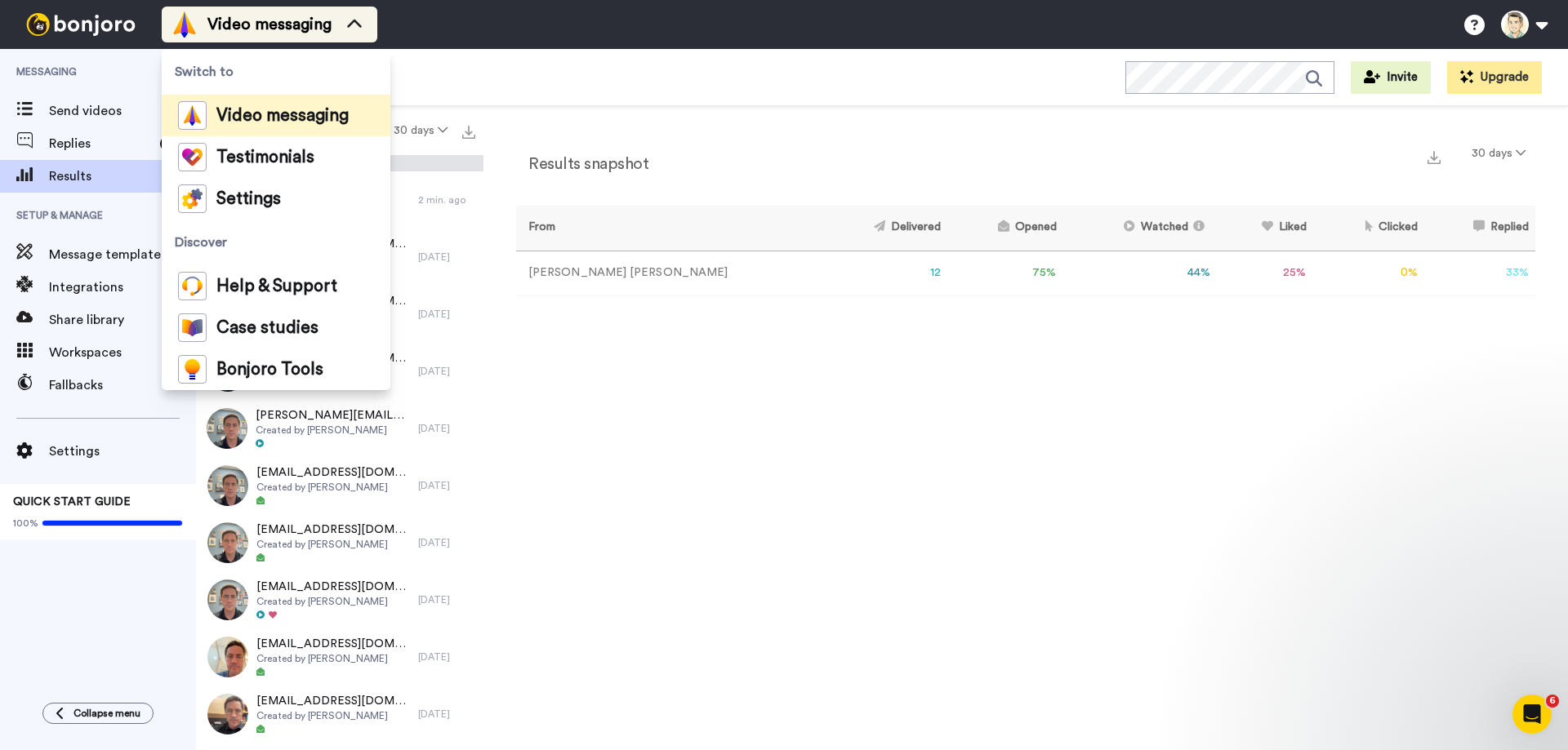
click at [327, 30] on span "Video messaging" at bounding box center [269, 24] width 124 height 23
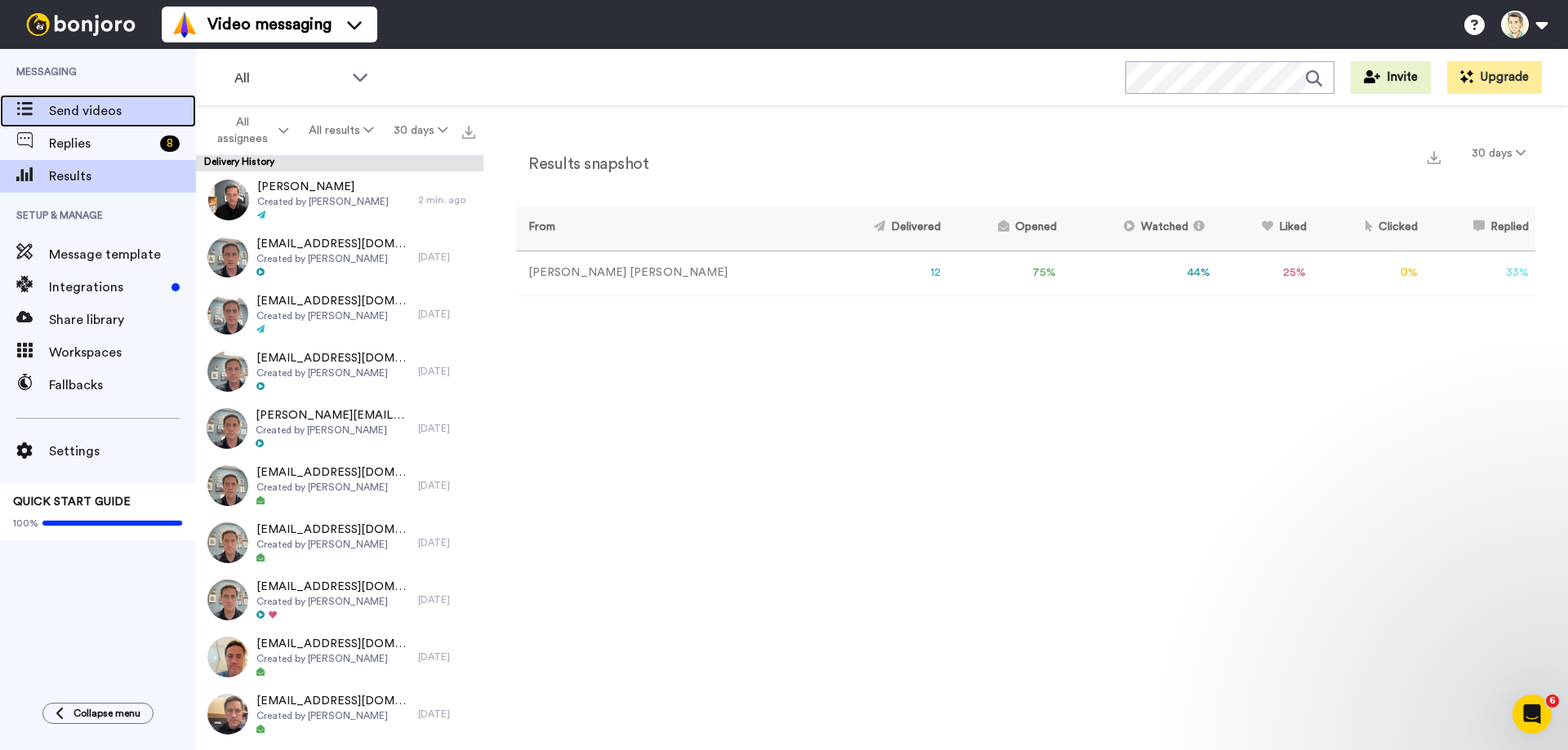
click at [72, 119] on span "Send videos" at bounding box center [122, 111] width 147 height 20
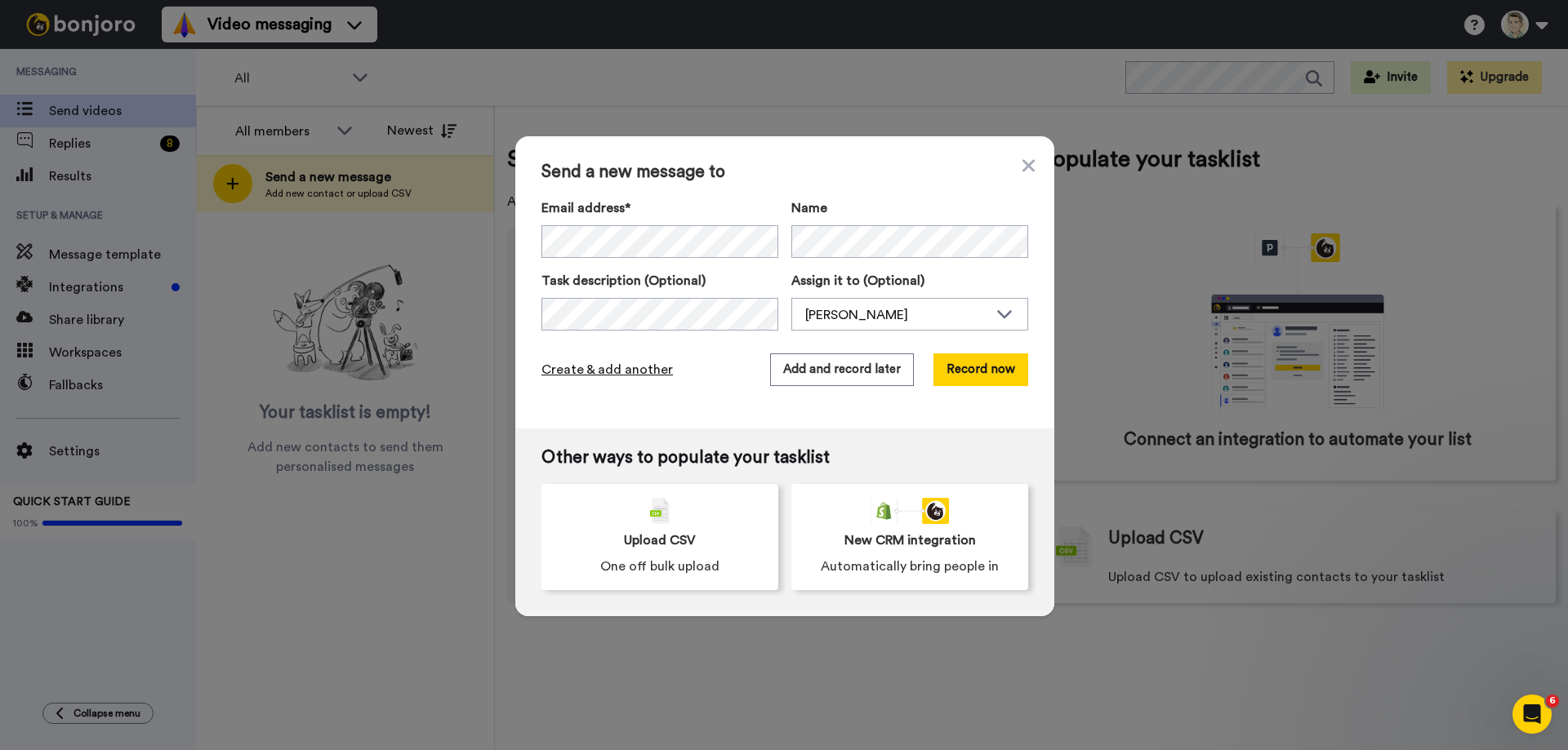
click at [605, 373] on span "Create & add another" at bounding box center [606, 370] width 131 height 20
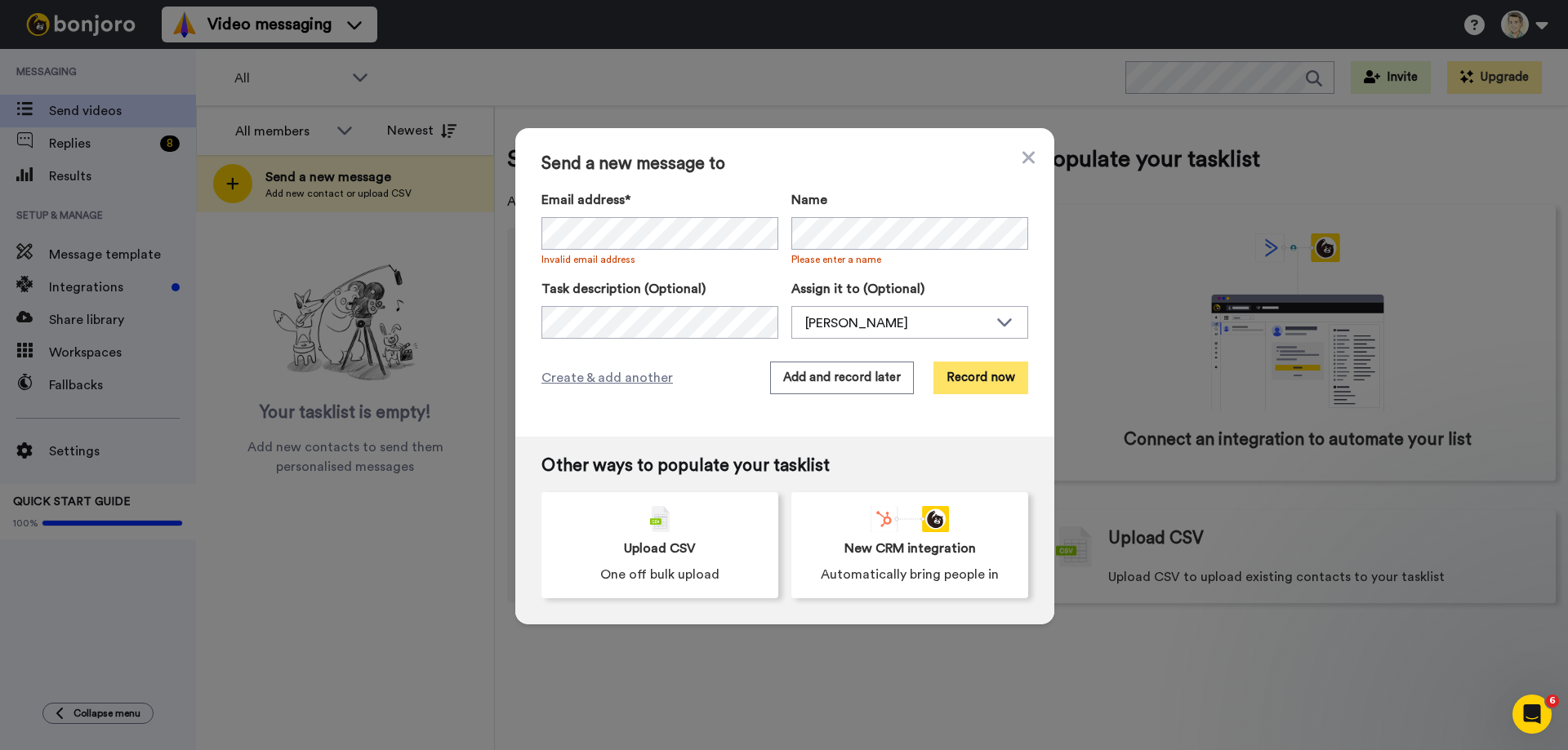
click at [1001, 373] on button "Record now" at bounding box center [981, 378] width 95 height 33
click at [1031, 170] on div "Send a new message to Email address* Cynthia <guimond.cynthia@gmail.com> Dr <dr…" at bounding box center [784, 282] width 539 height 309
click at [1031, 161] on icon at bounding box center [1029, 157] width 13 height 13
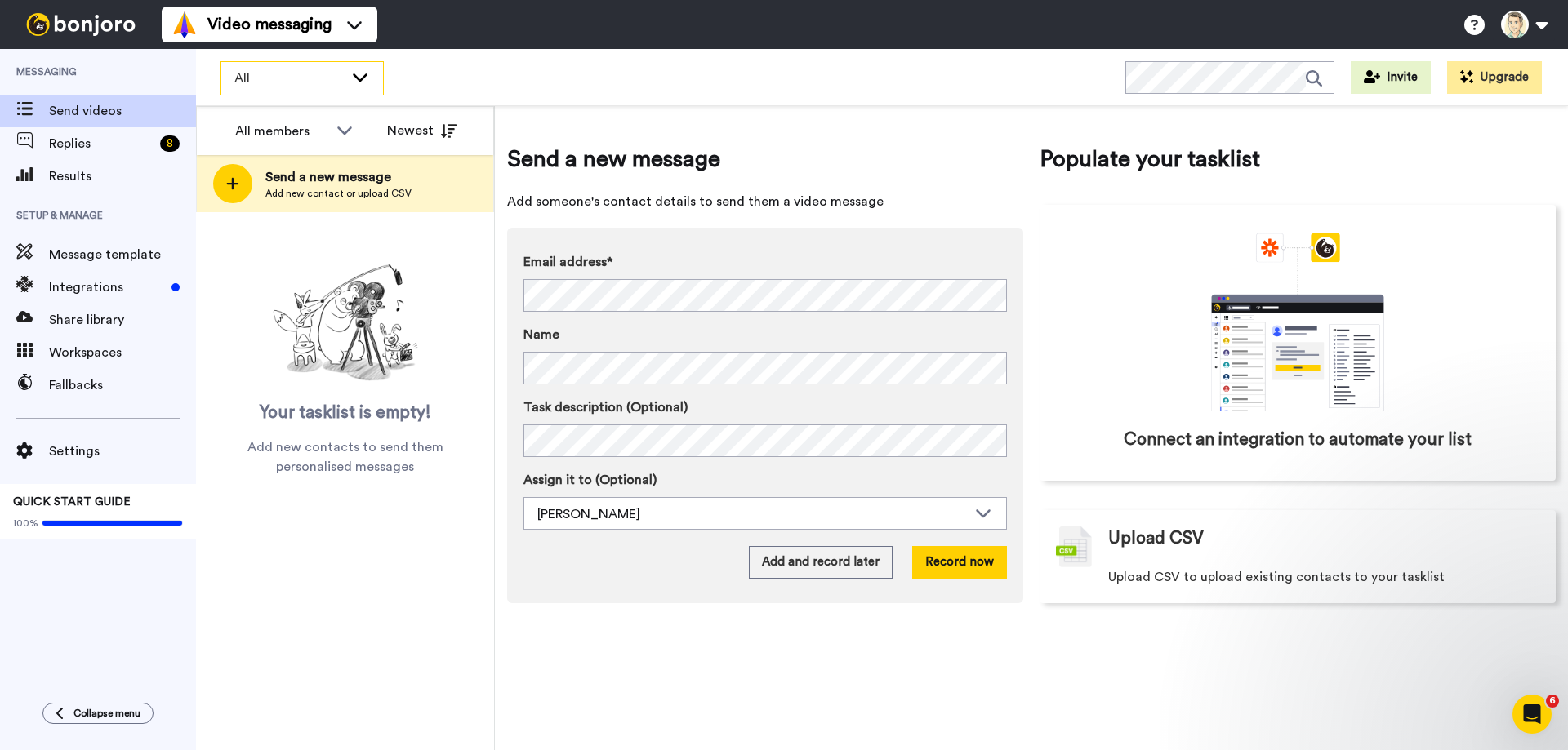
click at [362, 76] on icon at bounding box center [360, 77] width 20 height 16
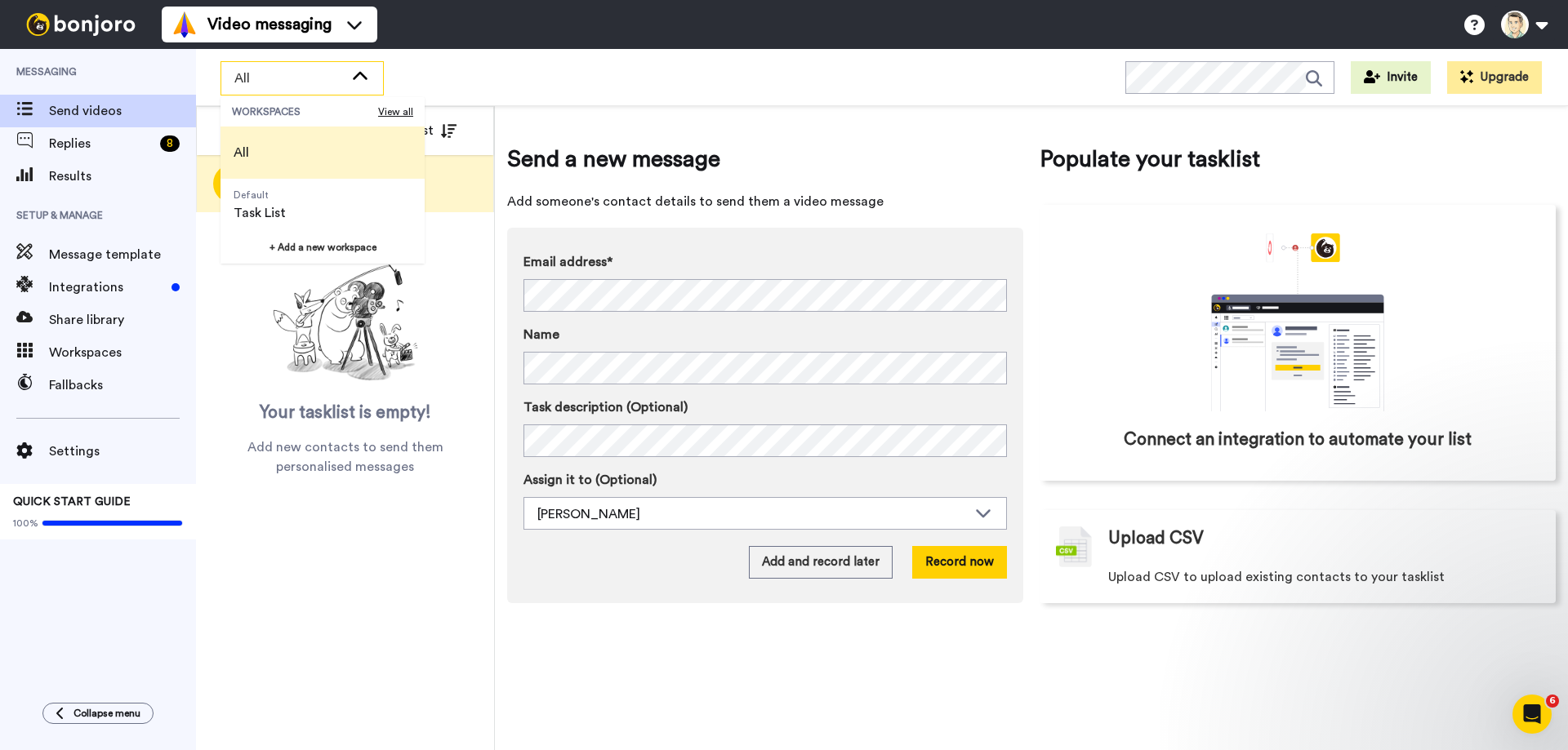
click at [362, 76] on icon at bounding box center [360, 77] width 20 height 16
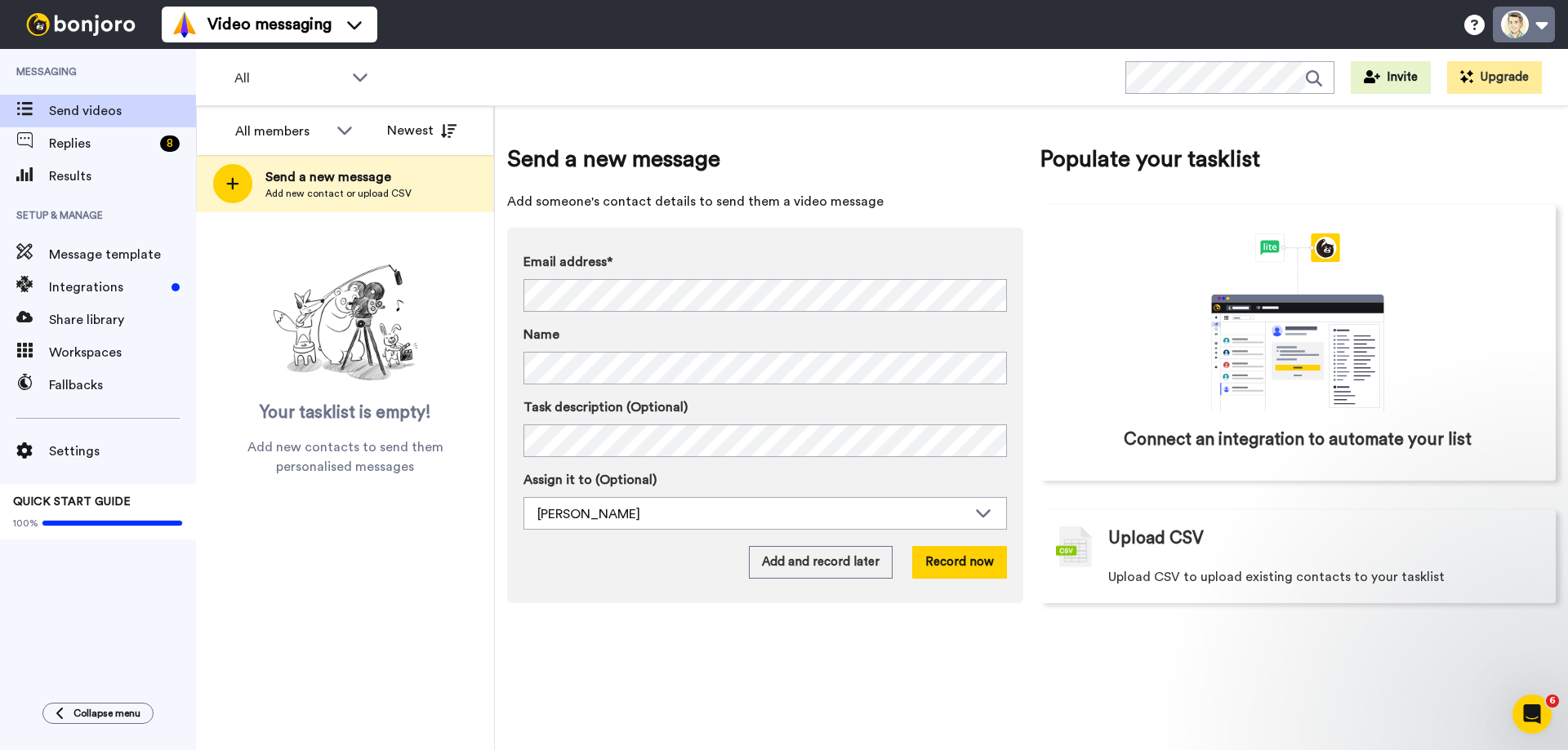
click at [1531, 24] on button at bounding box center [1524, 24] width 62 height 36
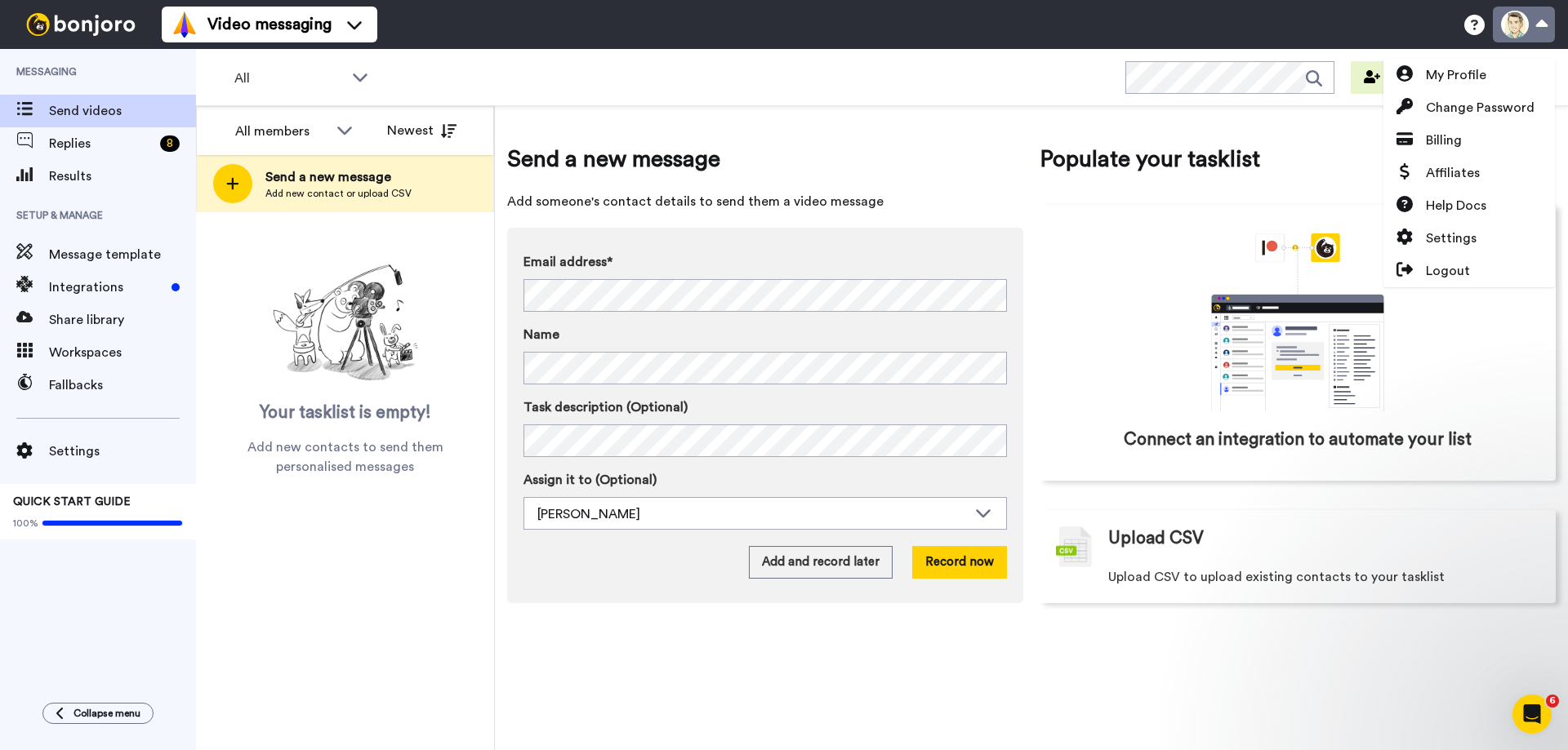
click at [1531, 24] on button at bounding box center [1524, 24] width 62 height 36
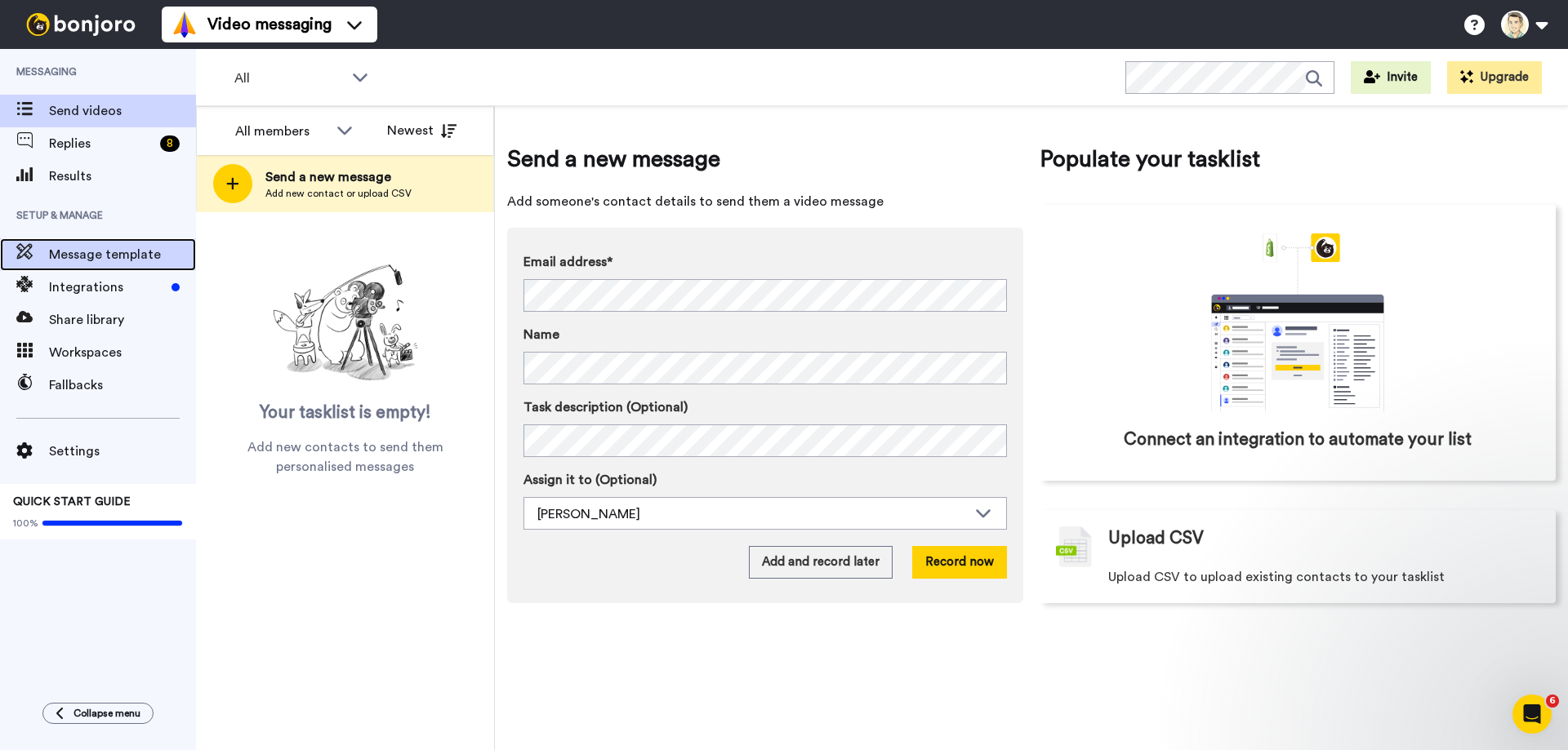
click at [108, 265] on div "Message template" at bounding box center [98, 255] width 196 height 33
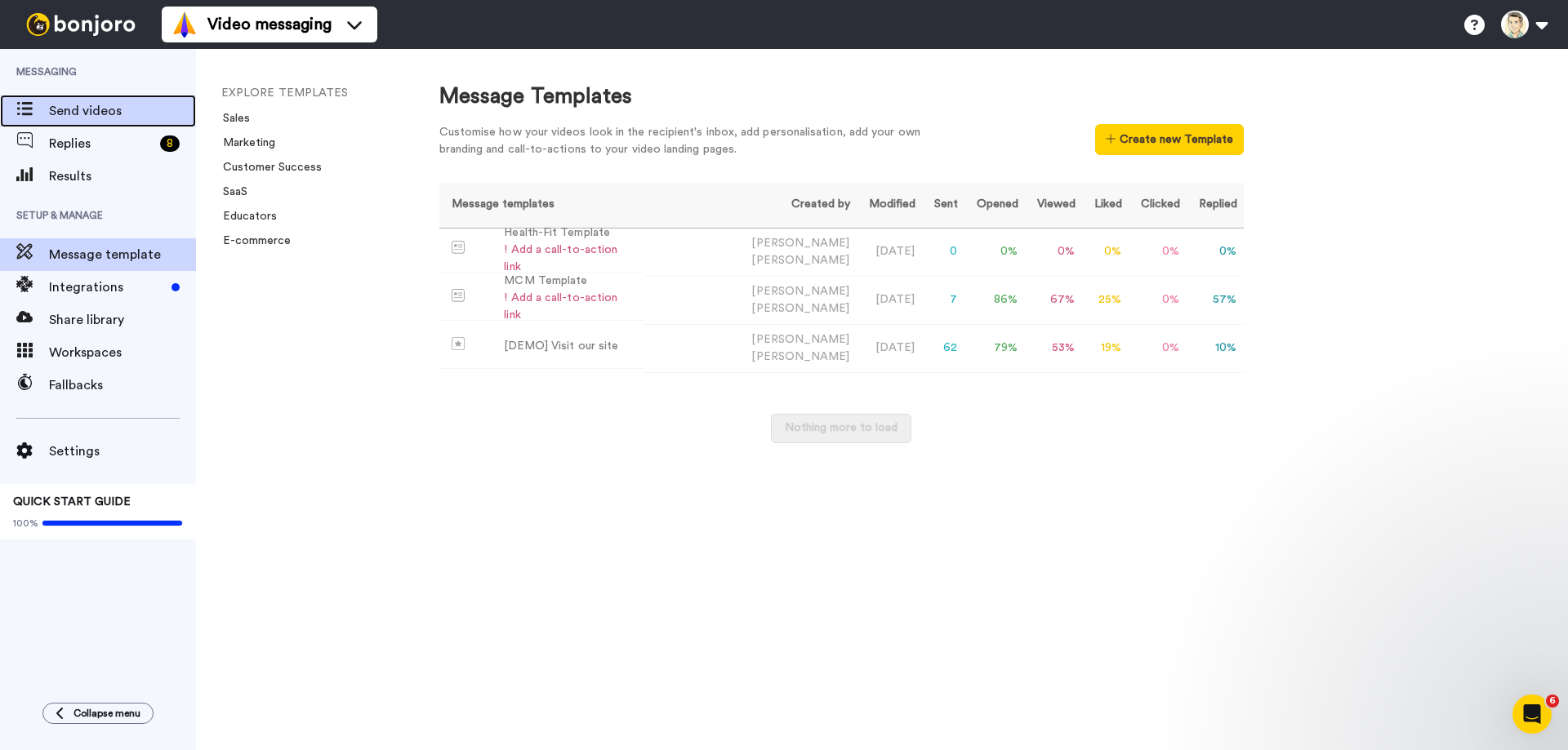
click at [80, 109] on span "Send videos" at bounding box center [122, 111] width 147 height 20
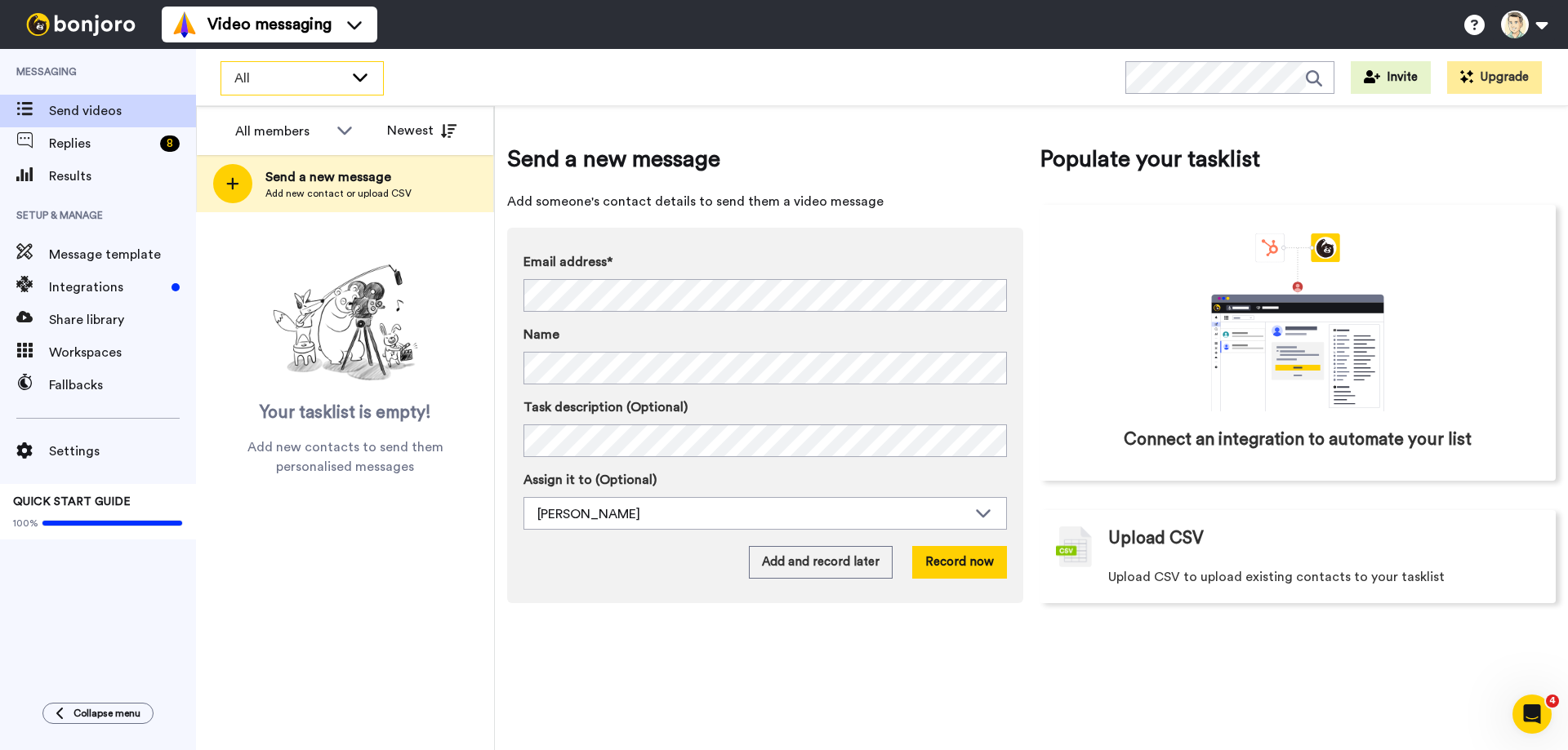
click at [352, 77] on icon at bounding box center [360, 77] width 20 height 16
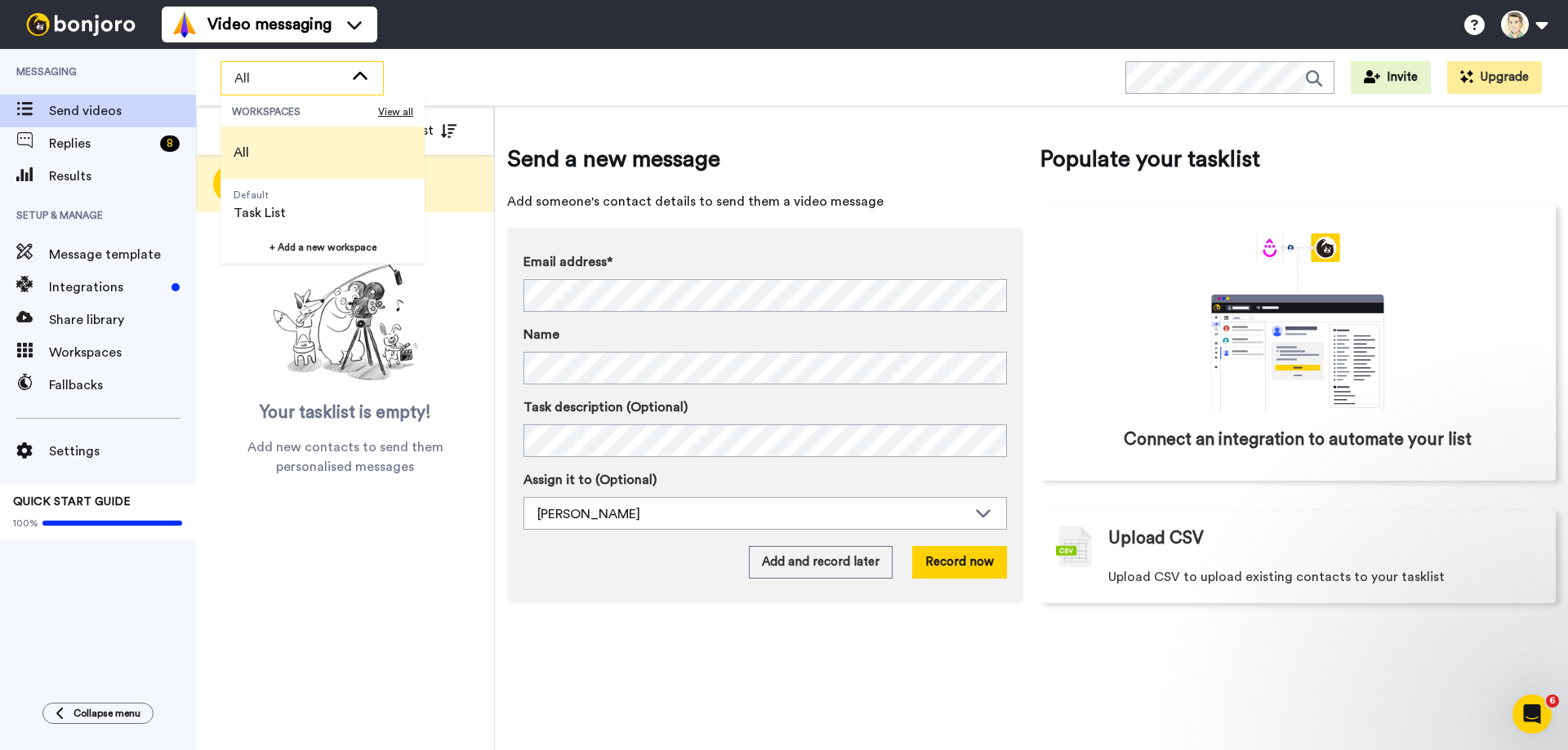
click at [352, 77] on icon at bounding box center [360, 77] width 20 height 16
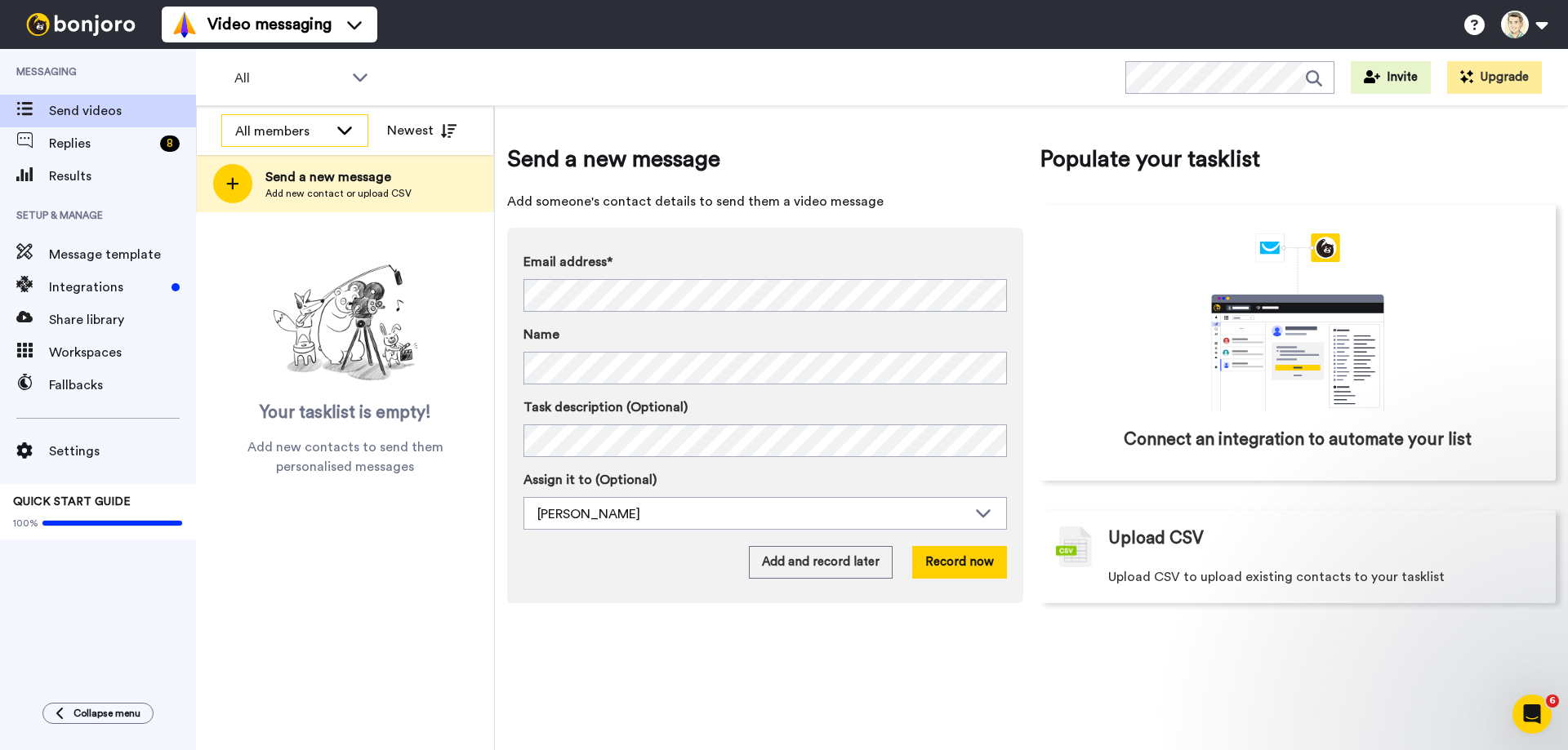
click at [340, 128] on icon at bounding box center [345, 129] width 20 height 16
